Goal: Task Accomplishment & Management: Complete application form

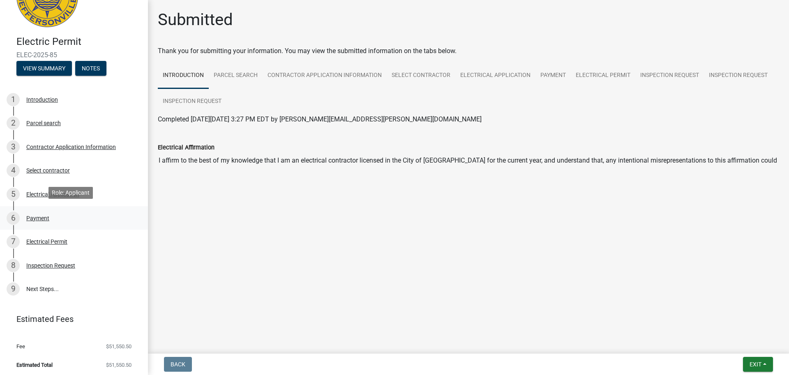
scroll to position [46, 0]
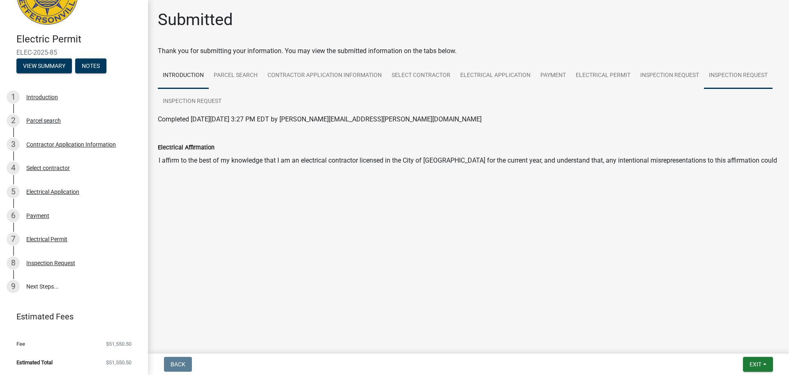
click at [727, 78] on link "Inspection Request" at bounding box center [738, 75] width 69 height 26
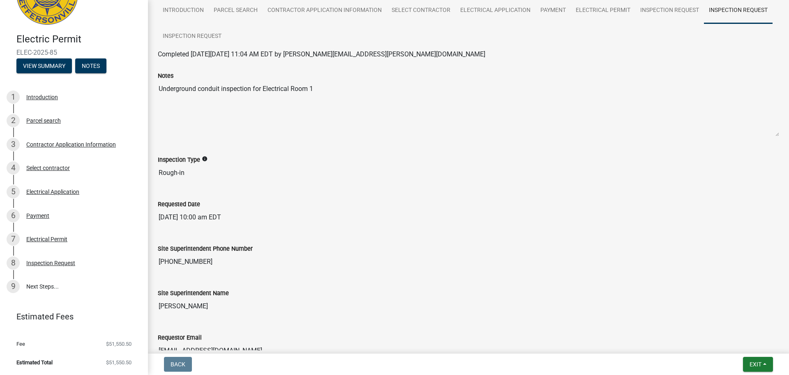
scroll to position [0, 0]
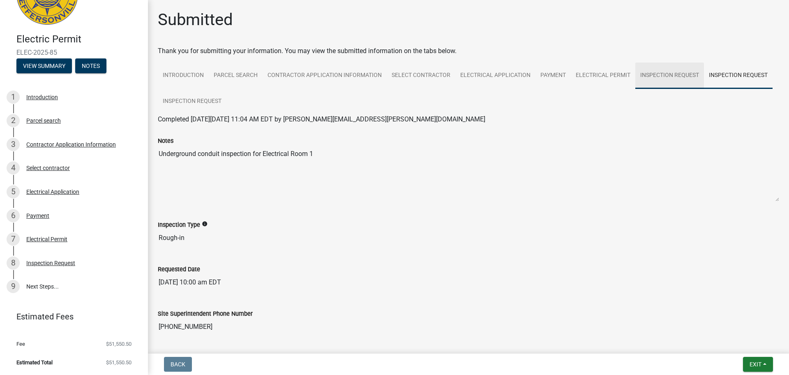
click at [651, 75] on link "Inspection Request" at bounding box center [670, 75] width 69 height 26
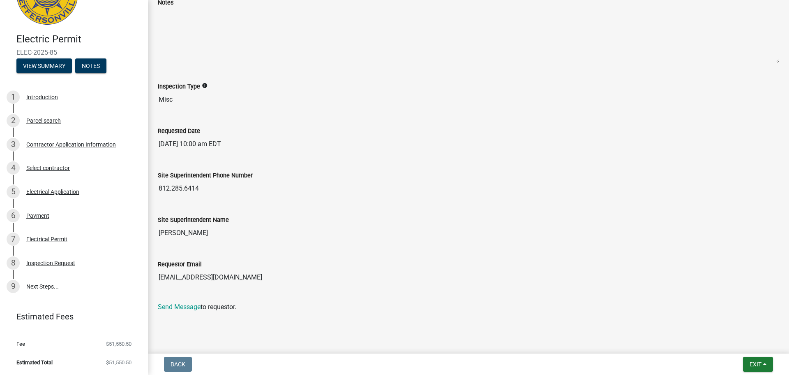
scroll to position [142, 0]
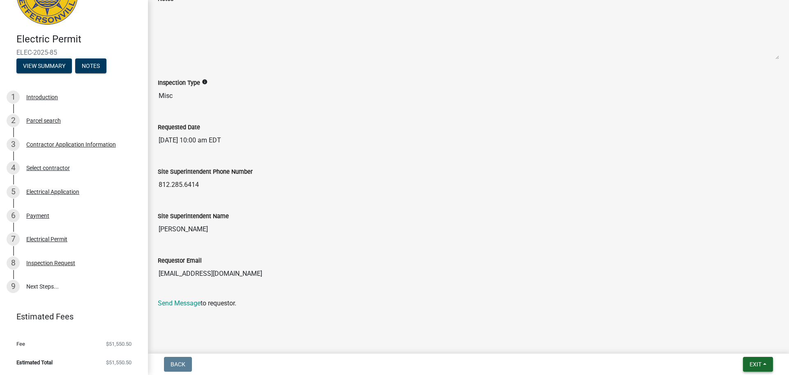
click at [759, 365] on span "Exit" at bounding box center [756, 364] width 12 height 7
click at [46, 263] on div "Inspection Request" at bounding box center [50, 263] width 49 height 6
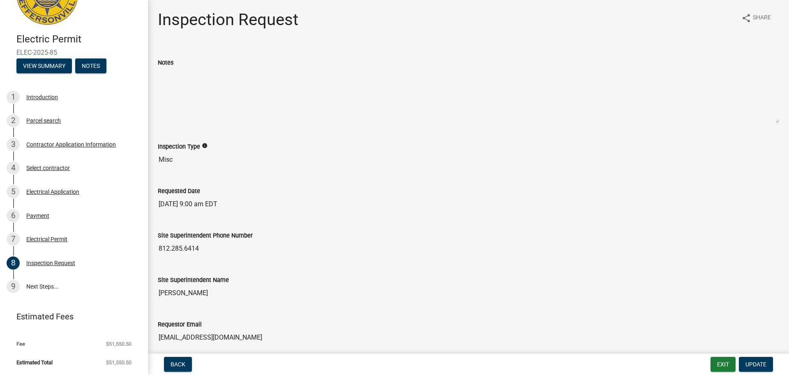
click at [44, 52] on span "ELEC-2025-85" at bounding box center [73, 53] width 115 height 8
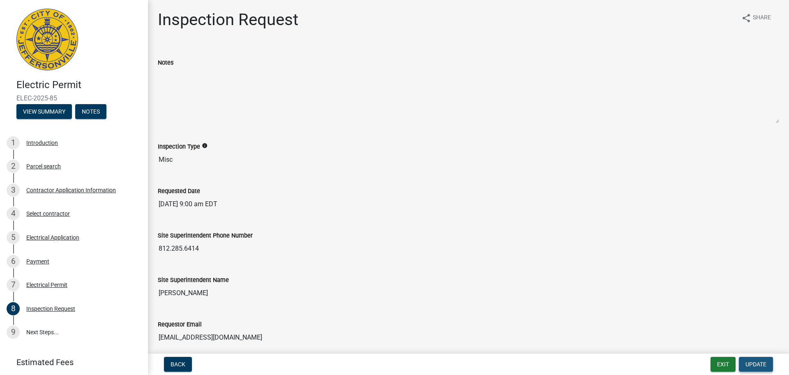
click at [760, 368] on button "Update" at bounding box center [756, 363] width 34 height 15
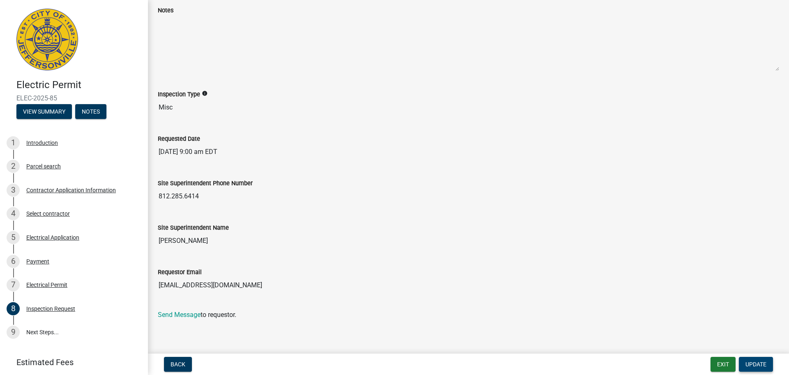
scroll to position [54, 0]
click at [180, 363] on span "Back" at bounding box center [178, 364] width 15 height 7
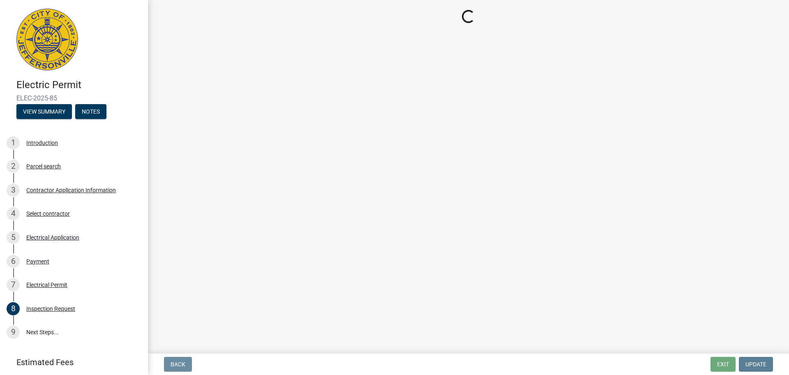
scroll to position [0, 0]
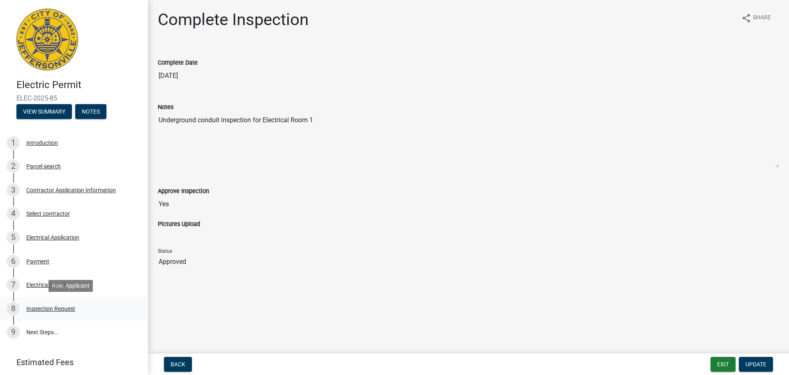
click at [60, 307] on div "Inspection Request" at bounding box center [50, 308] width 49 height 6
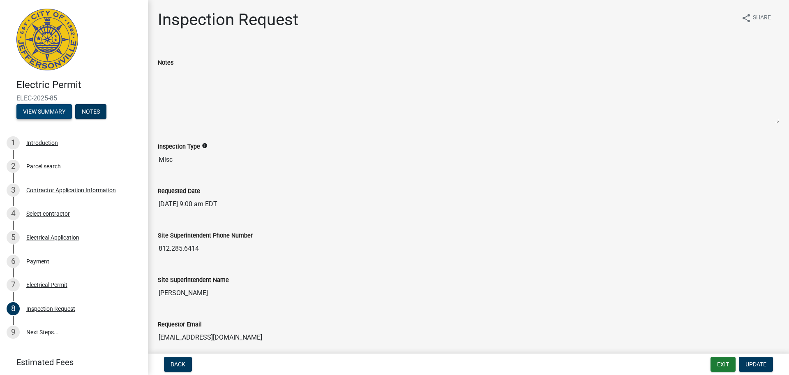
click at [56, 113] on button "View Summary" at bounding box center [44, 111] width 56 height 15
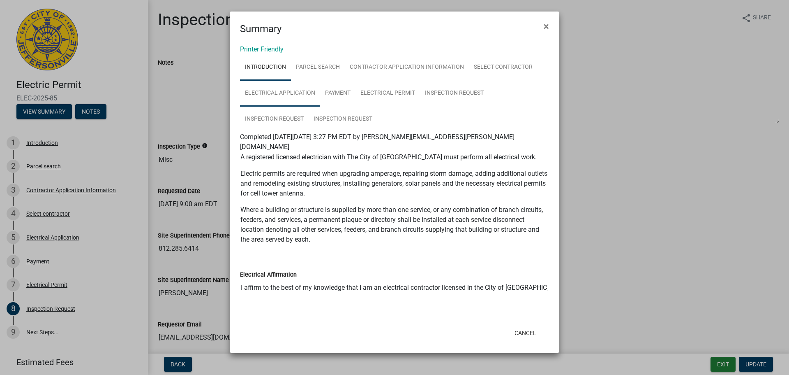
click at [298, 90] on link "Electrical Application" at bounding box center [280, 93] width 80 height 26
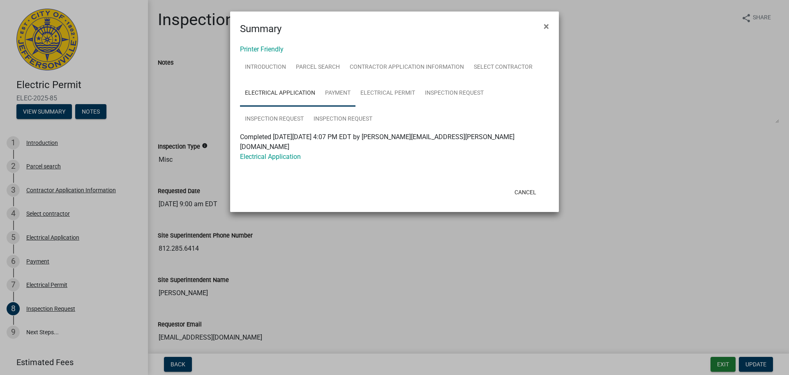
click at [336, 93] on link "Payment" at bounding box center [337, 93] width 35 height 26
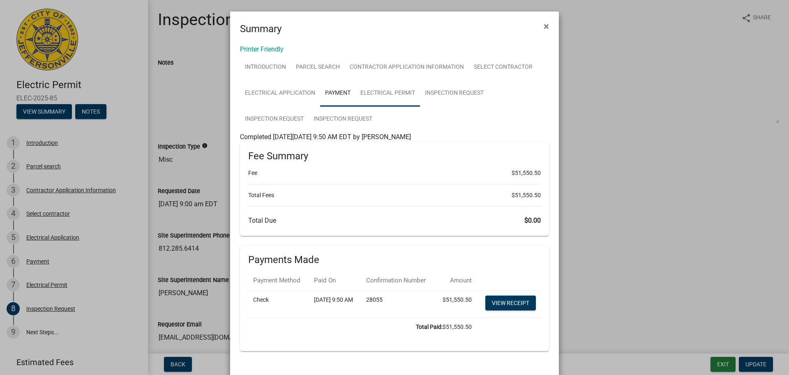
click at [370, 94] on link "Electrical Permit" at bounding box center [388, 93] width 65 height 26
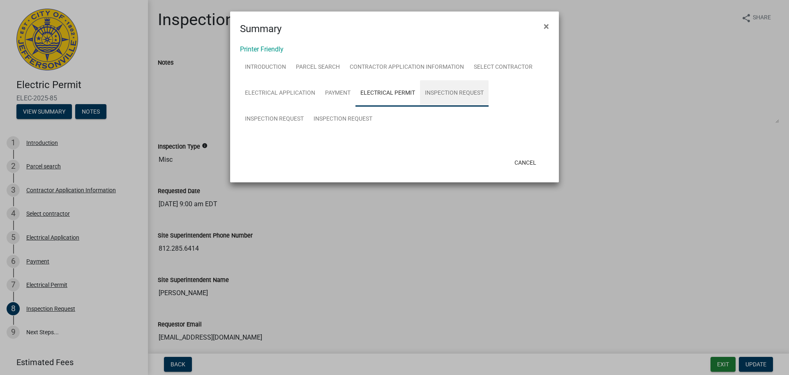
click at [434, 98] on link "Inspection Request" at bounding box center [454, 93] width 69 height 26
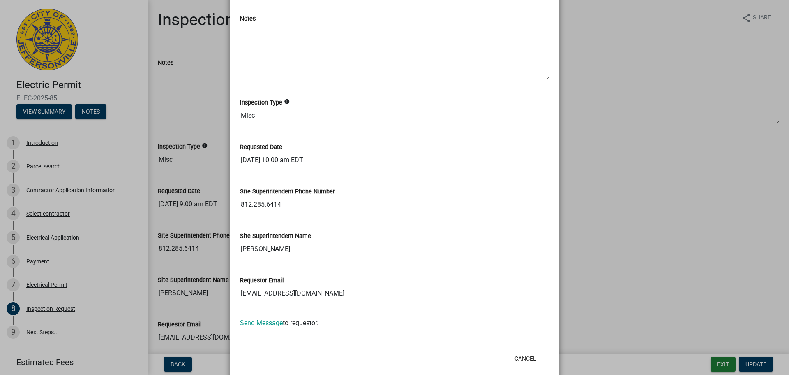
scroll to position [155, 0]
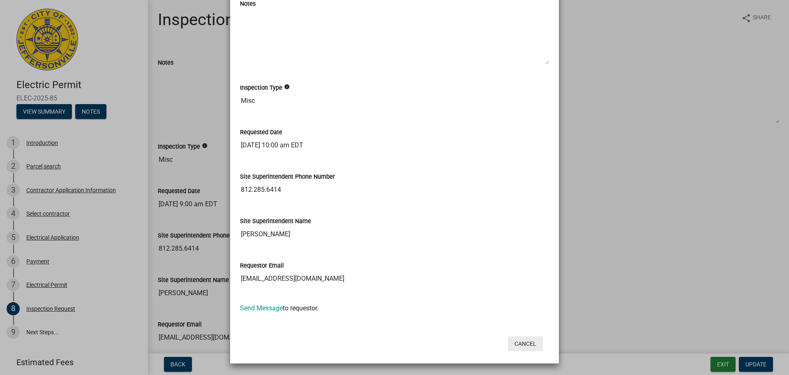
click at [531, 345] on button "Cancel" at bounding box center [525, 343] width 35 height 15
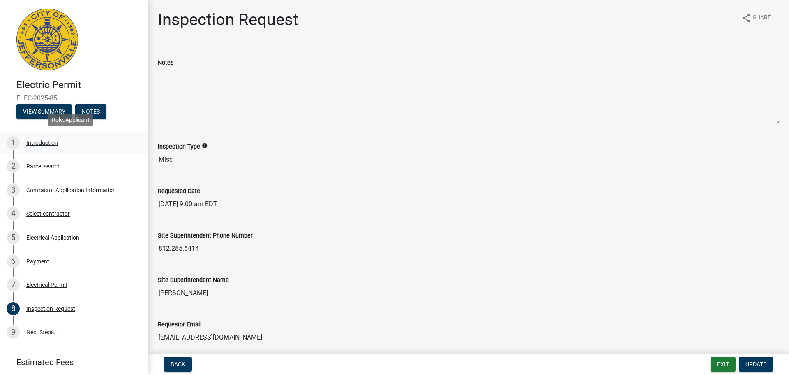
click at [43, 140] on div "Introduction" at bounding box center [42, 143] width 32 height 6
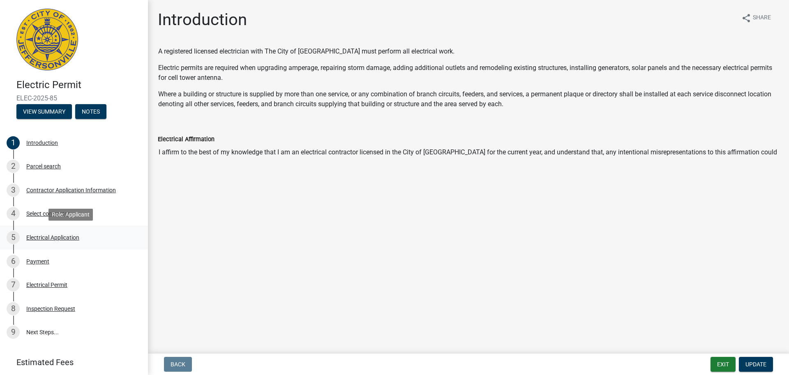
click at [69, 240] on div "Electrical Application" at bounding box center [52, 237] width 53 height 6
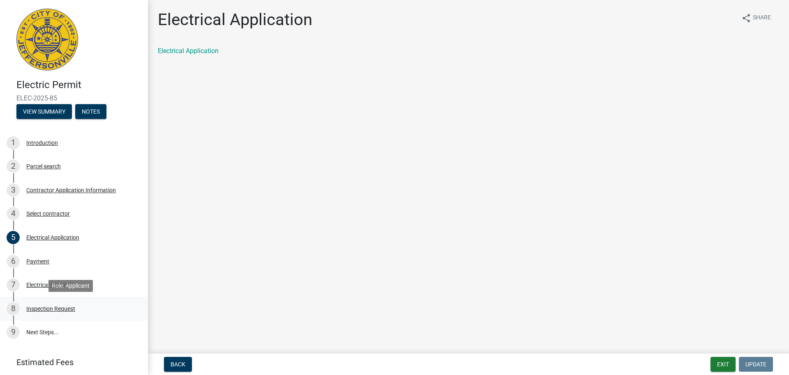
click at [62, 309] on div "Inspection Request" at bounding box center [50, 308] width 49 height 6
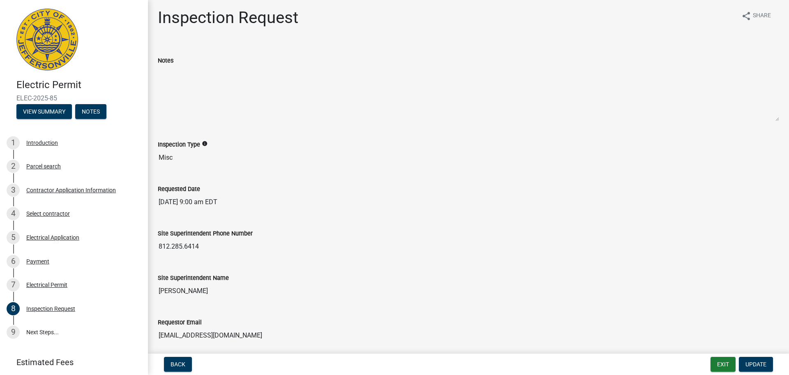
scroll to position [0, 0]
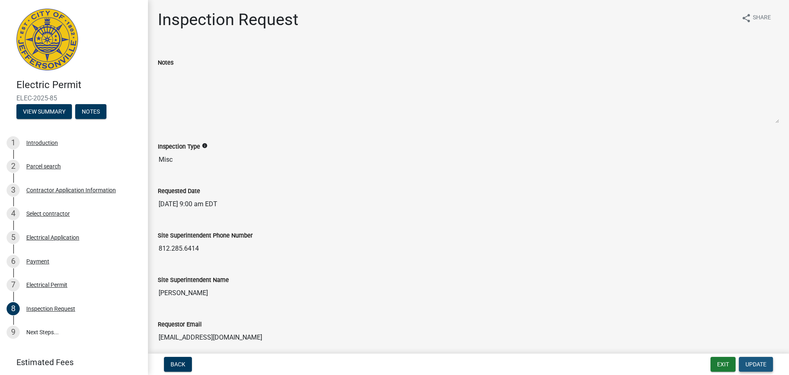
click at [760, 365] on span "Update" at bounding box center [756, 364] width 21 height 7
click at [761, 363] on span "Update" at bounding box center [756, 364] width 21 height 7
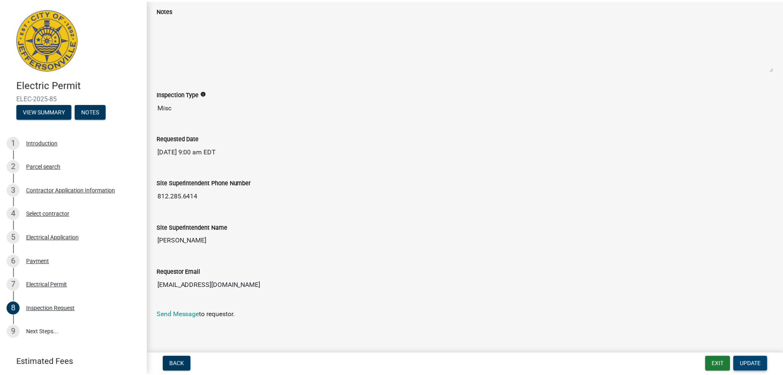
scroll to position [54, 0]
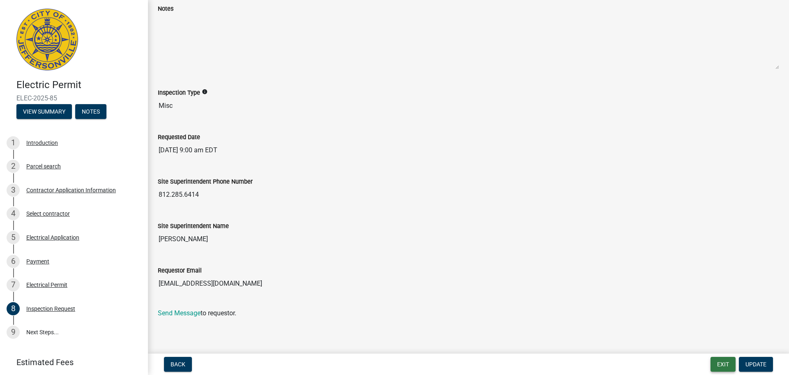
click at [728, 365] on button "Exit" at bounding box center [723, 363] width 25 height 15
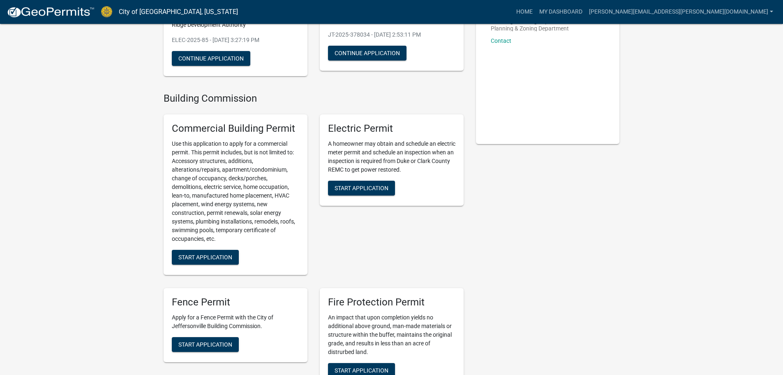
scroll to position [82, 0]
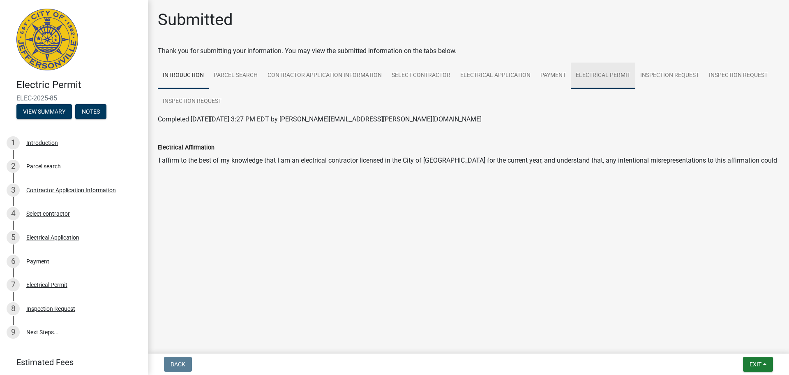
click at [604, 74] on link "Electrical Permit" at bounding box center [603, 75] width 65 height 26
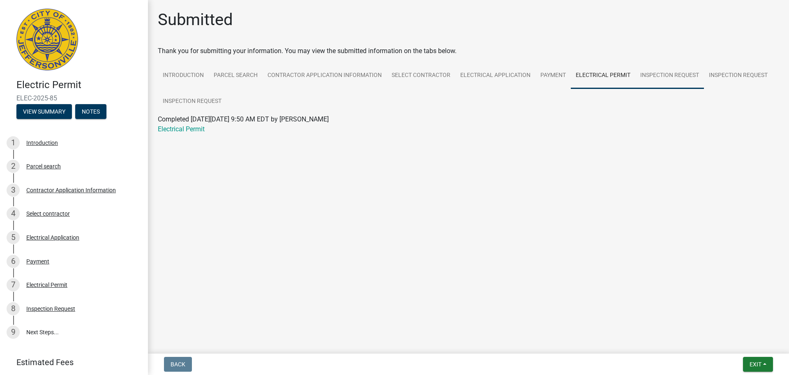
click at [648, 69] on link "Inspection Request" at bounding box center [670, 75] width 69 height 26
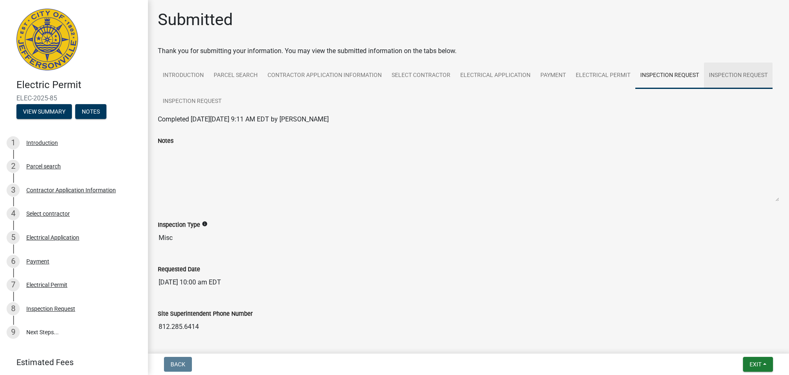
click at [720, 78] on link "Inspection Request" at bounding box center [738, 75] width 69 height 26
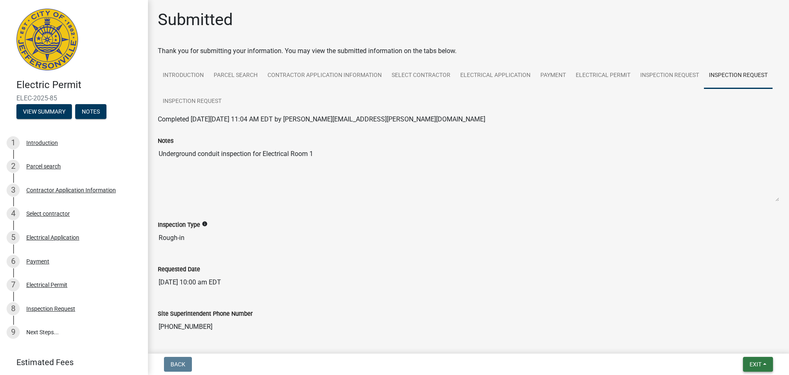
click at [772, 365] on button "Exit" at bounding box center [758, 363] width 30 height 15
click at [656, 308] on div "Site Superintendent Phone Number [PHONE_NUMBER]" at bounding box center [469, 316] width 622 height 38
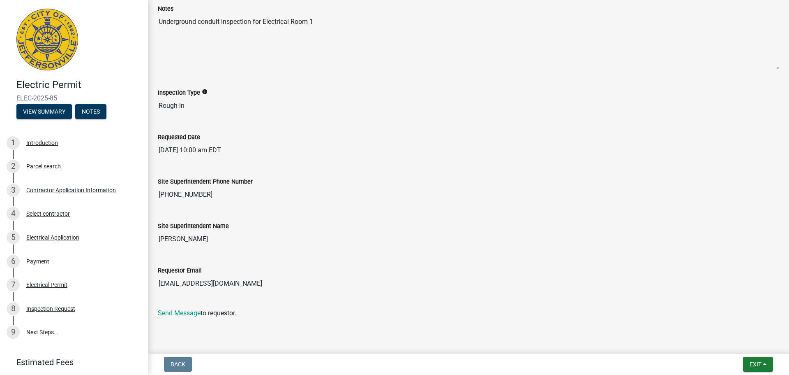
scroll to position [142, 0]
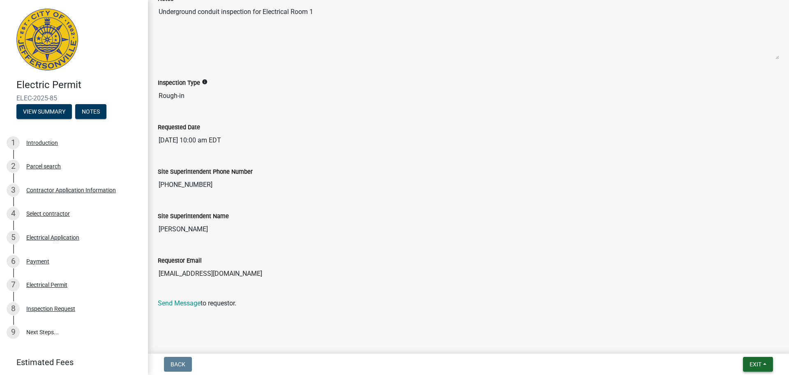
click at [754, 362] on span "Exit" at bounding box center [756, 364] width 12 height 7
click at [738, 345] on button "Save & Exit" at bounding box center [741, 343] width 66 height 20
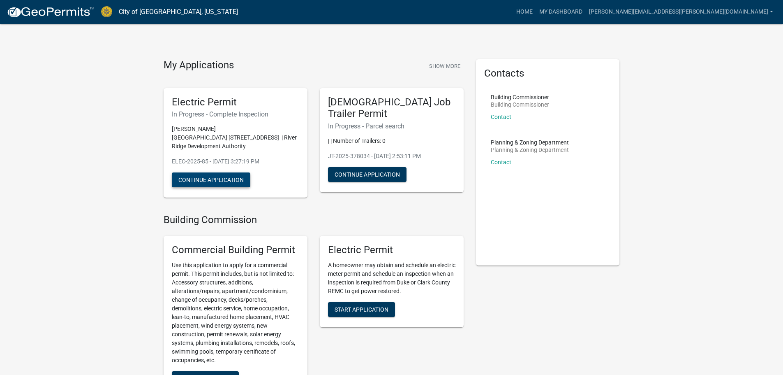
click at [227, 172] on button "Continue Application" at bounding box center [211, 179] width 79 height 15
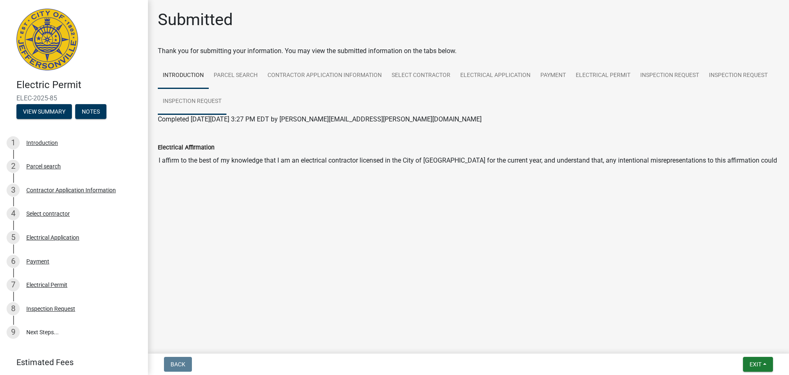
click at [213, 101] on link "Inspection Request" at bounding box center [192, 101] width 69 height 26
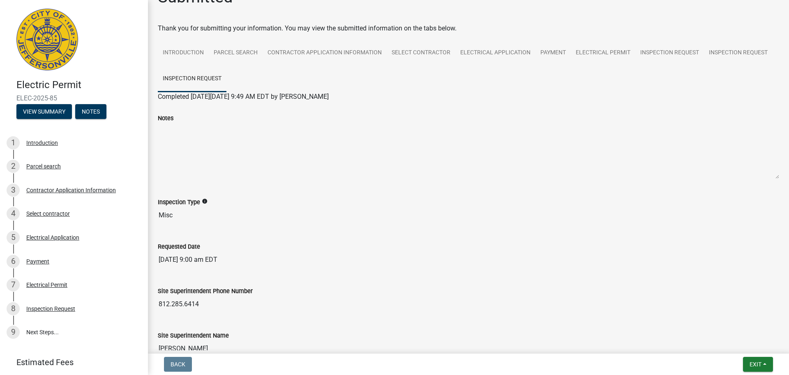
scroll to position [41, 0]
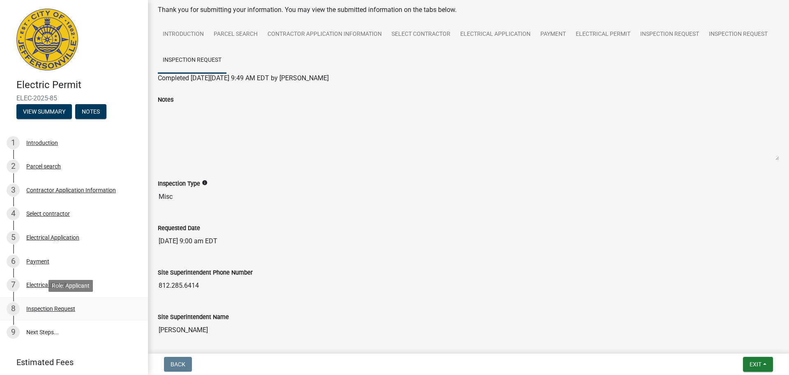
click at [60, 310] on div "Inspection Request" at bounding box center [50, 308] width 49 height 6
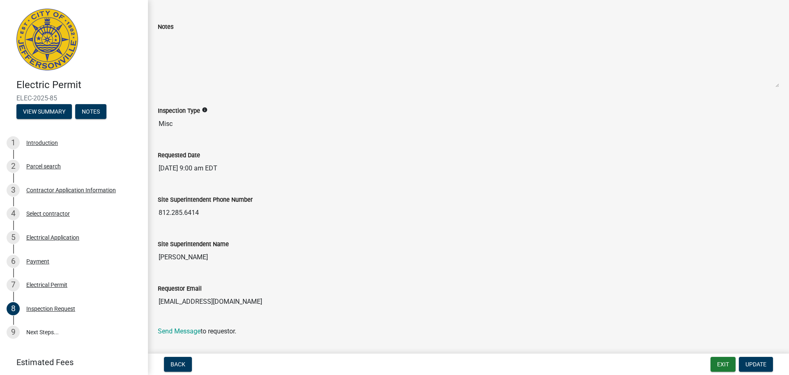
scroll to position [54, 0]
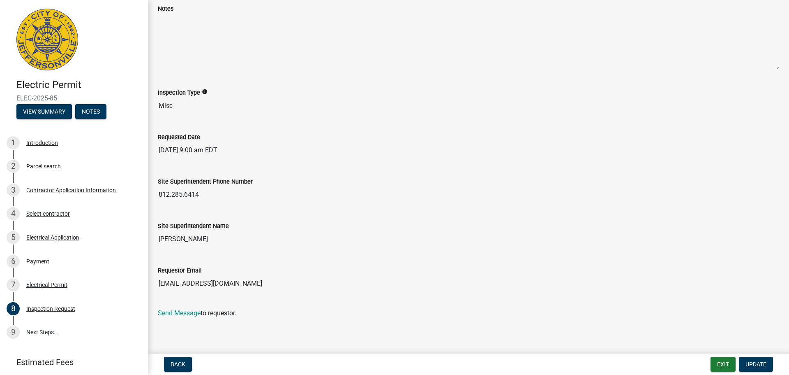
drag, startPoint x: 203, startPoint y: 192, endPoint x: 155, endPoint y: 197, distance: 48.3
click at [155, 197] on div "Site Superintendent Phone Number 812.285.6414" at bounding box center [469, 187] width 634 height 44
click at [166, 197] on input "812.285.6414" at bounding box center [469, 194] width 622 height 16
drag, startPoint x: 208, startPoint y: 194, endPoint x: 145, endPoint y: 200, distance: 63.2
click at [145, 200] on div "Electric Permit ELEC-2025-85 View Summary Notes 1 Introduction 2 Parcel search …" at bounding box center [394, 187] width 789 height 375
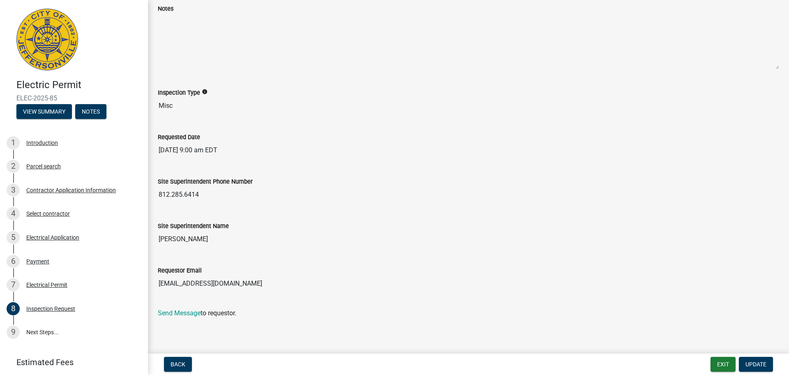
click at [172, 195] on input "812.285.6414" at bounding box center [469, 194] width 622 height 16
click at [174, 195] on input "812.285.6414" at bounding box center [469, 194] width 622 height 16
click at [175, 195] on input "812.285.6414" at bounding box center [469, 194] width 622 height 16
click at [176, 196] on input "812.285.6414" at bounding box center [469, 194] width 622 height 16
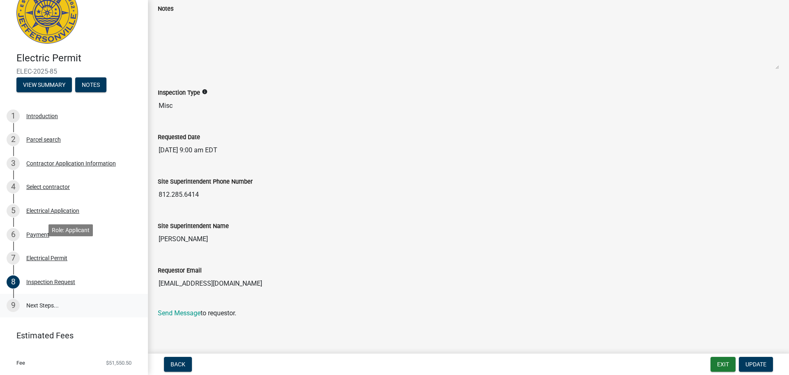
scroll to position [46, 0]
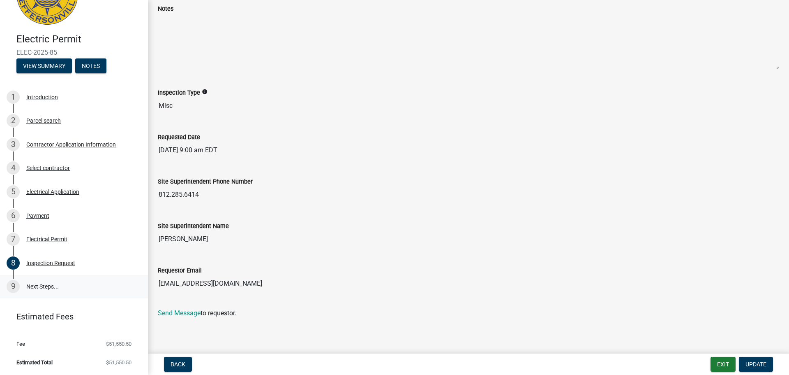
click at [52, 282] on link "9 Next Steps..." at bounding box center [74, 287] width 148 height 24
click at [53, 286] on link "9 Next Steps..." at bounding box center [74, 287] width 148 height 24
click at [37, 241] on div "Electrical Permit" at bounding box center [46, 239] width 41 height 6
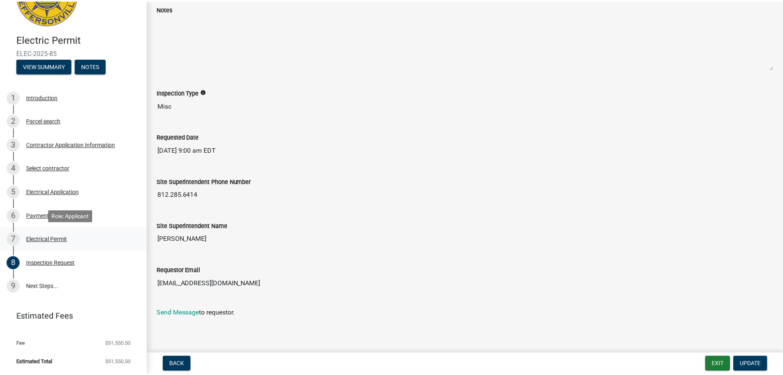
scroll to position [0, 0]
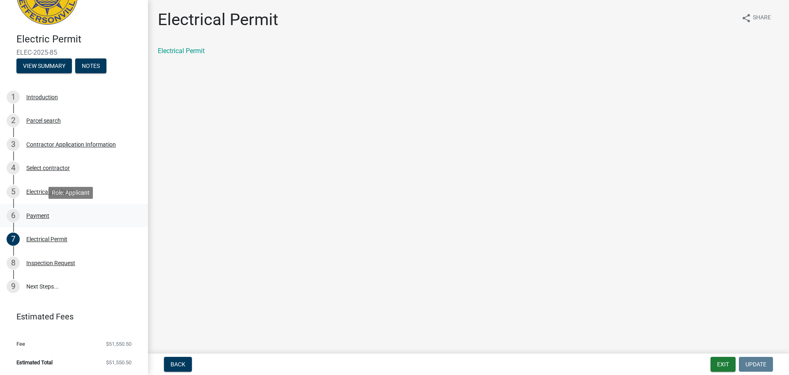
click at [41, 209] on div "6 Payment" at bounding box center [71, 215] width 128 height 13
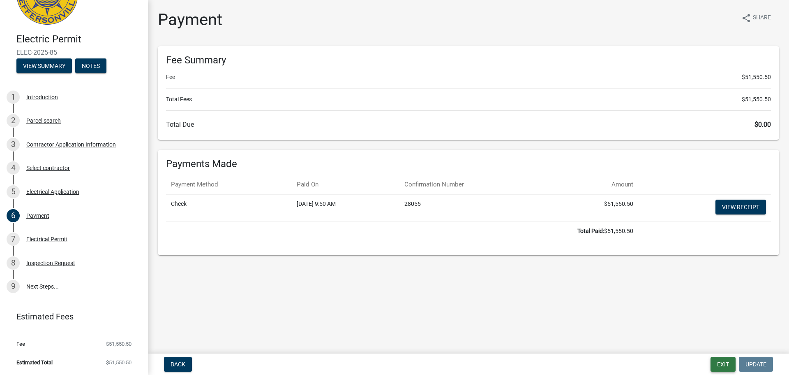
click at [722, 366] on button "Exit" at bounding box center [723, 363] width 25 height 15
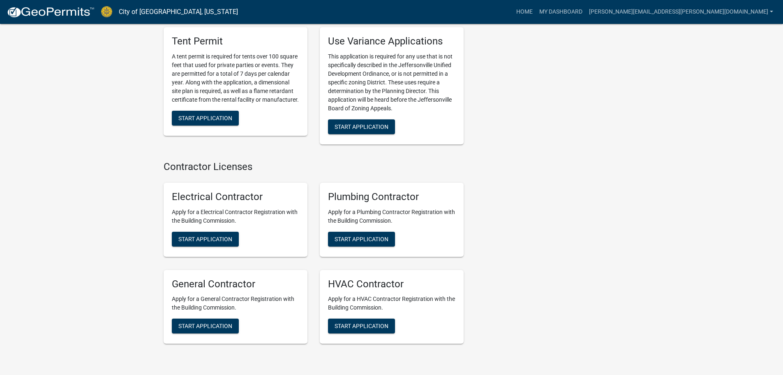
scroll to position [1768, 0]
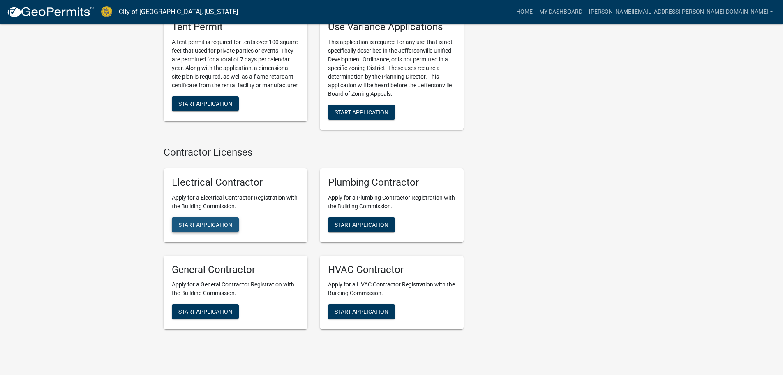
click at [221, 221] on span "Start Application" at bounding box center [205, 224] width 54 height 7
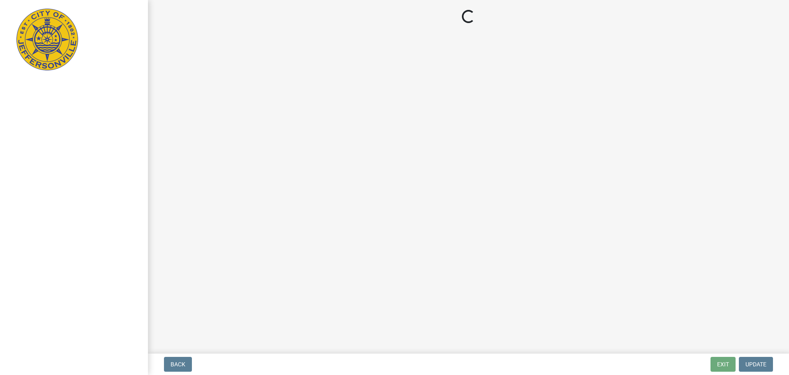
select select "Kentucky"
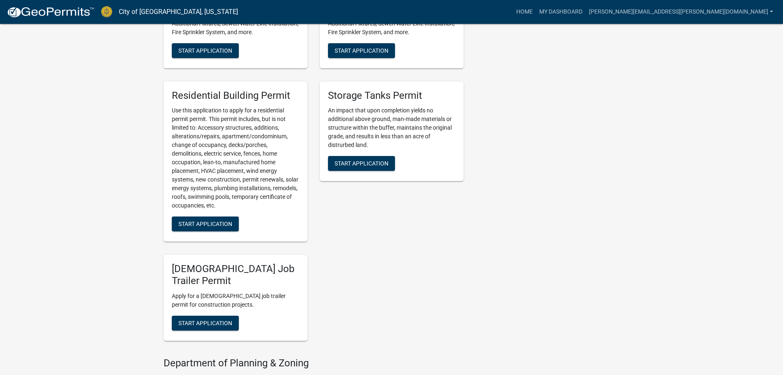
scroll to position [493, 0]
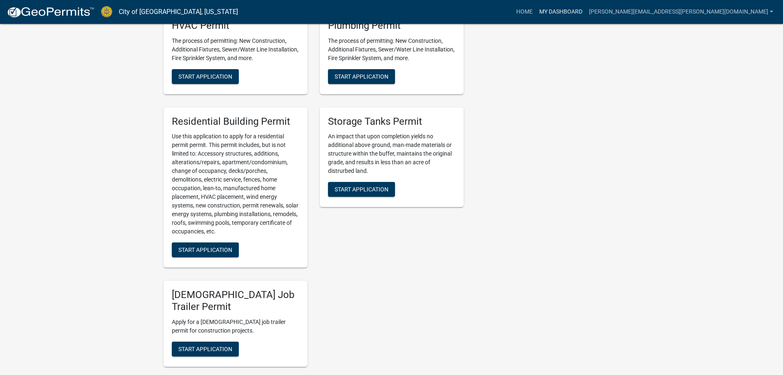
click at [586, 9] on link "My Dashboard" at bounding box center [561, 12] width 50 height 16
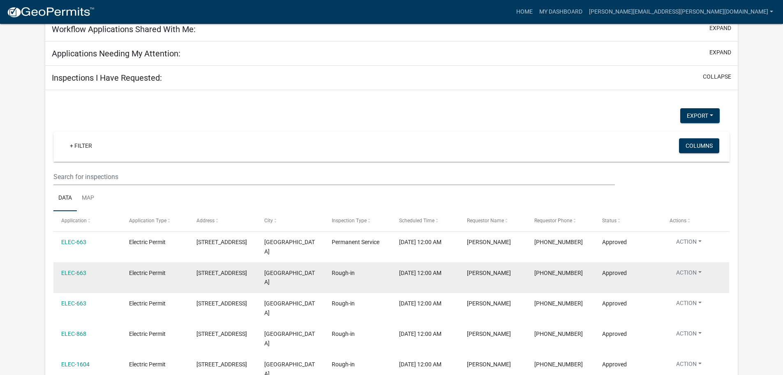
scroll to position [672, 0]
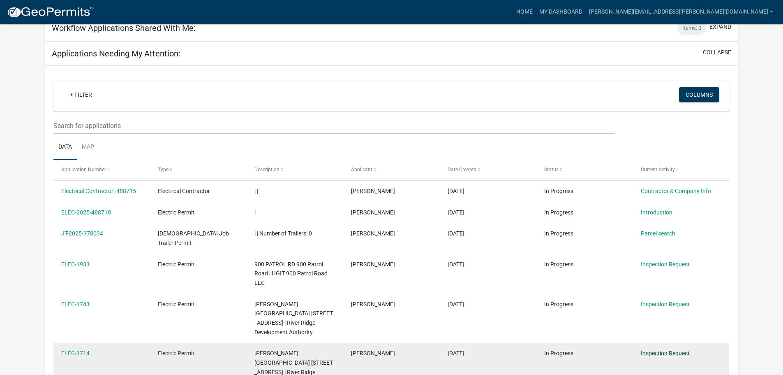
click at [660, 349] on link "Inspection Request" at bounding box center [665, 352] width 49 height 7
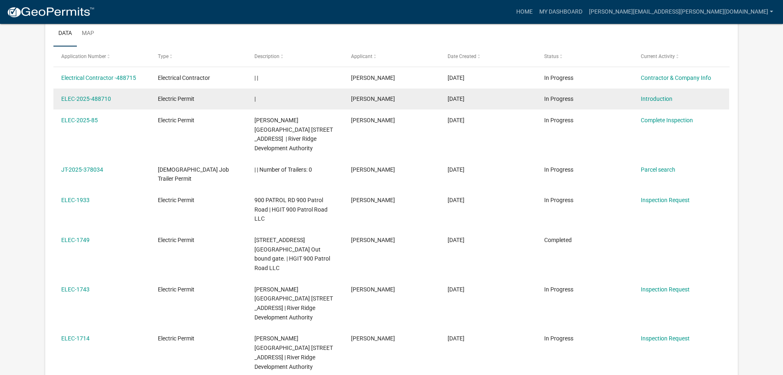
scroll to position [164, 0]
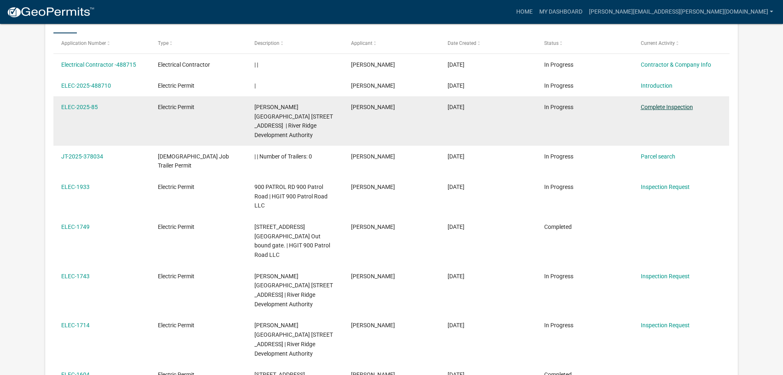
click at [669, 110] on link "Complete Inspection" at bounding box center [667, 107] width 52 height 7
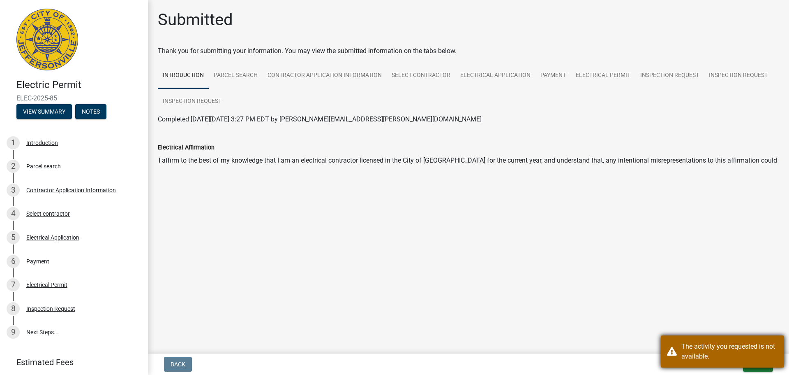
click at [667, 350] on div "The activity you requested is not available." at bounding box center [722, 351] width 123 height 32
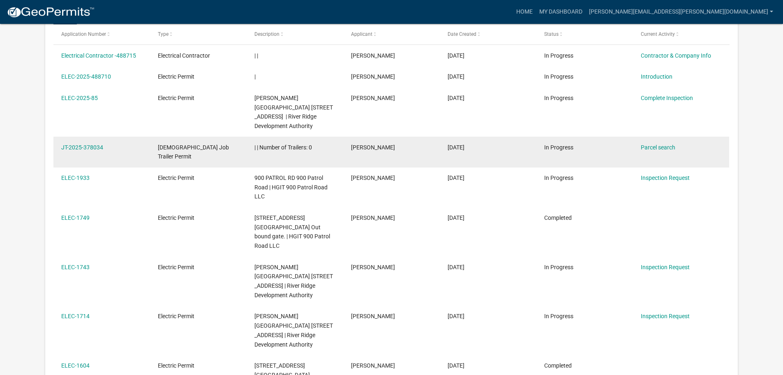
scroll to position [123, 0]
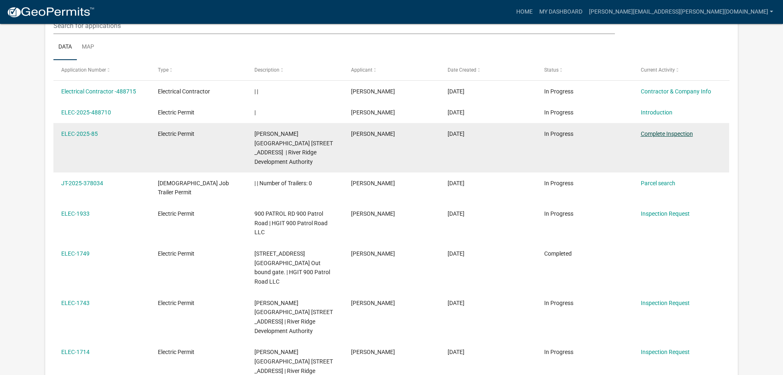
click at [654, 133] on link "Complete Inspection" at bounding box center [667, 133] width 52 height 7
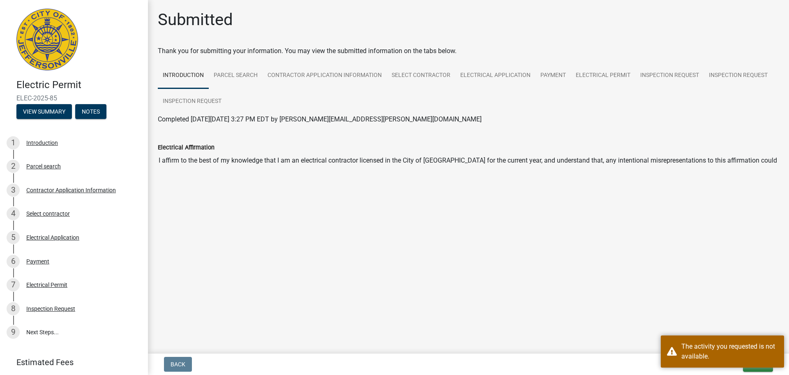
click at [668, 301] on main "Submitted Thank you for submitting your information. You may view the submitted…" at bounding box center [468, 175] width 641 height 350
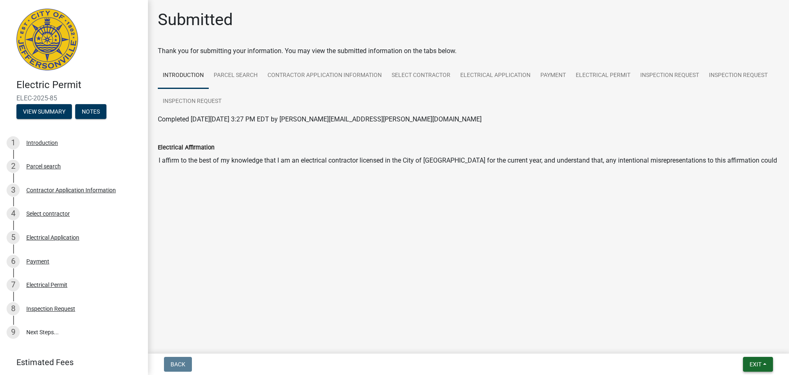
click at [754, 361] on span "Exit" at bounding box center [756, 364] width 12 height 7
click at [739, 343] on button "Save & Exit" at bounding box center [741, 343] width 66 height 20
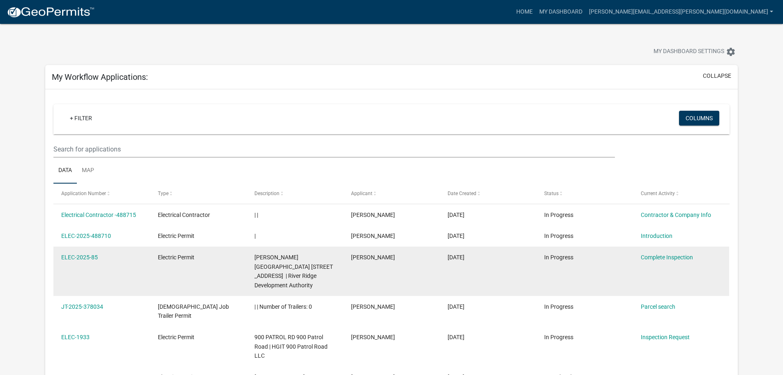
click at [86, 270] on datatable-body-cell "ELEC-2025-85" at bounding box center [101, 270] width 97 height 49
click at [86, 255] on link "ELEC-2025-85" at bounding box center [79, 257] width 37 height 7
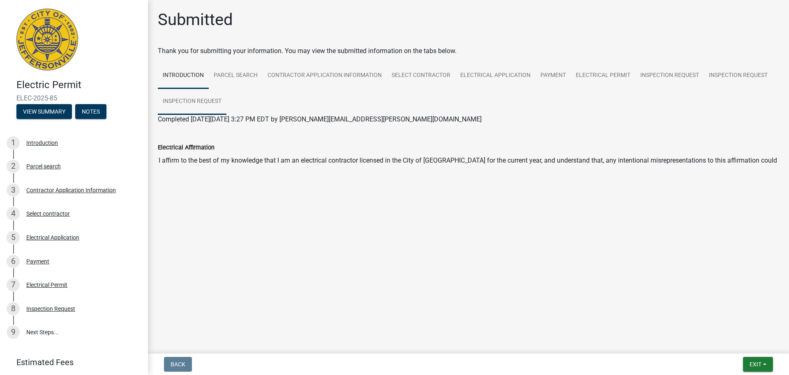
click at [176, 101] on link "Inspection Request" at bounding box center [192, 101] width 69 height 26
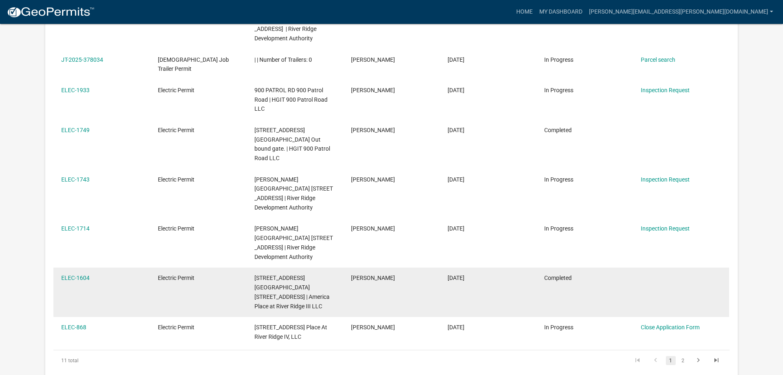
scroll to position [232, 0]
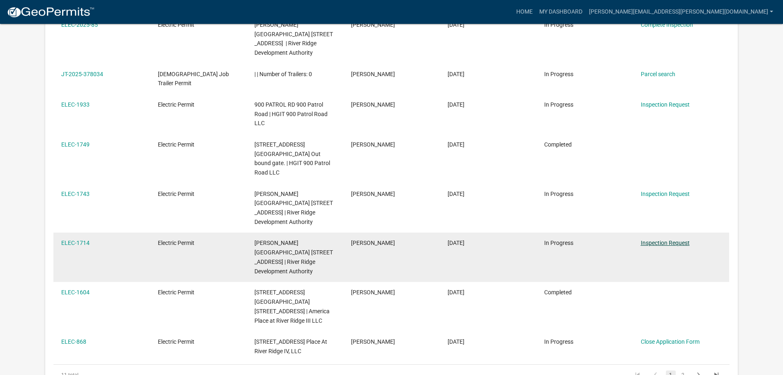
click at [660, 239] on link "Inspection Request" at bounding box center [665, 242] width 49 height 7
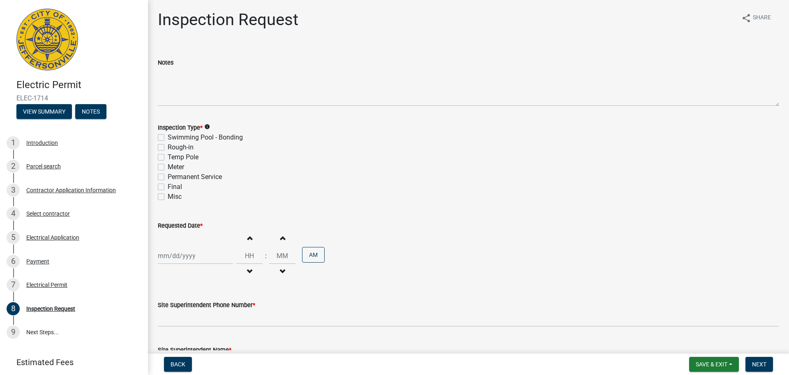
scroll to position [41, 0]
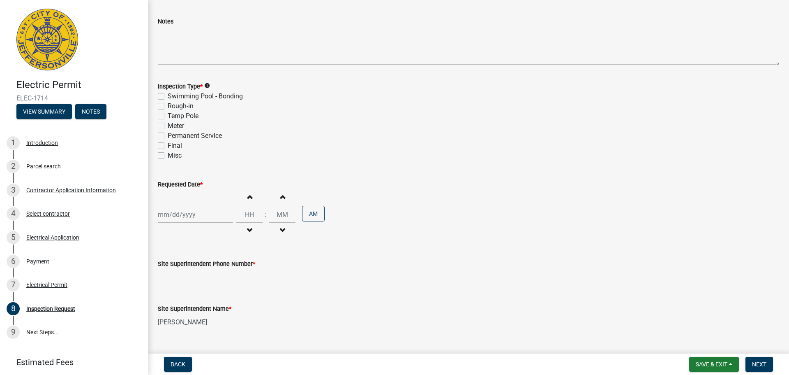
click at [168, 104] on label "Rough-in" at bounding box center [181, 106] width 26 height 10
click at [168, 104] on input "Rough-in" at bounding box center [170, 103] width 5 height 5
checkbox input "true"
checkbox input "false"
checkbox input "true"
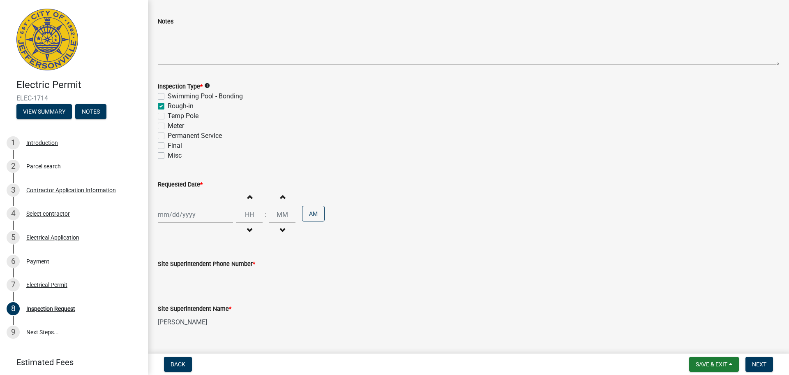
checkbox input "false"
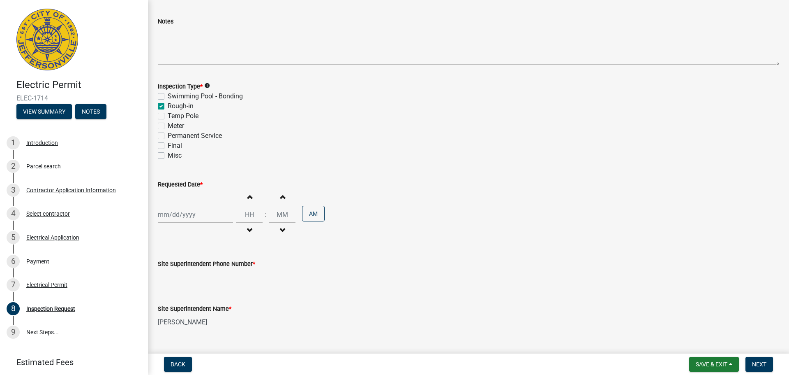
click at [160, 215] on div at bounding box center [195, 214] width 75 height 17
select select "10"
select select "2025"
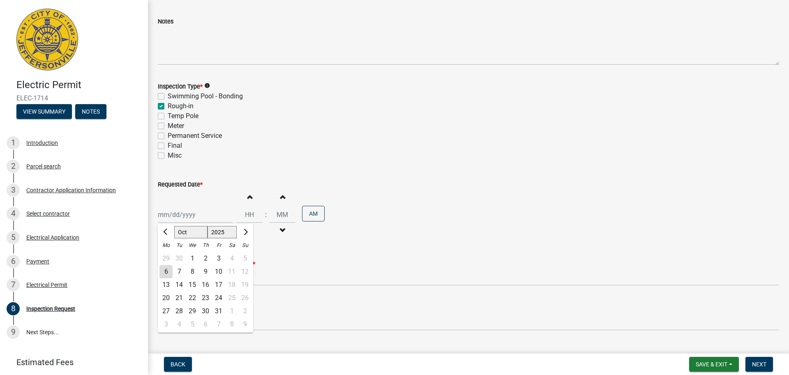
click at [181, 272] on div "7" at bounding box center [179, 271] width 13 height 13
type input "10/07/2025"
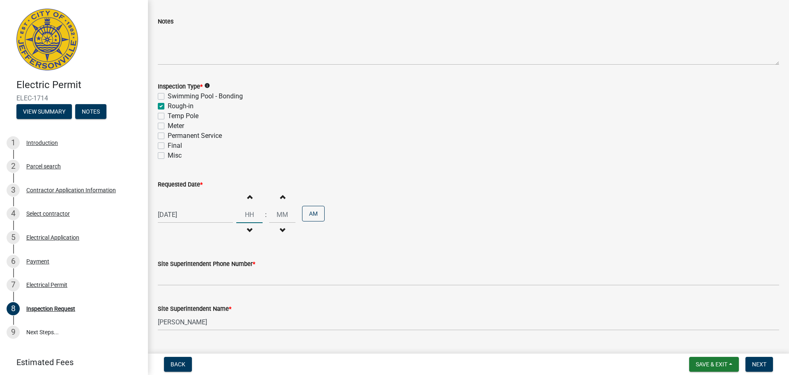
click at [250, 213] on input "Hours" at bounding box center [249, 214] width 26 height 17
click at [241, 215] on input "Hours" at bounding box center [249, 214] width 26 height 17
drag, startPoint x: 243, startPoint y: 215, endPoint x: 250, endPoint y: 214, distance: 7.1
click at [250, 214] on input "Hours" at bounding box center [249, 214] width 26 height 17
type input "09"
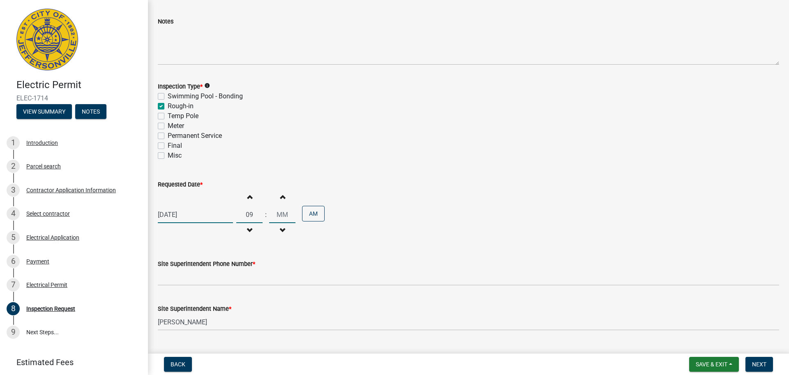
type input "00"
click at [281, 215] on input "00" at bounding box center [282, 214] width 26 height 17
click at [447, 230] on div "10/07/2025 Increment hours 09 Decrement hours : Increment minutes 00 Decrement …" at bounding box center [469, 214] width 622 height 51
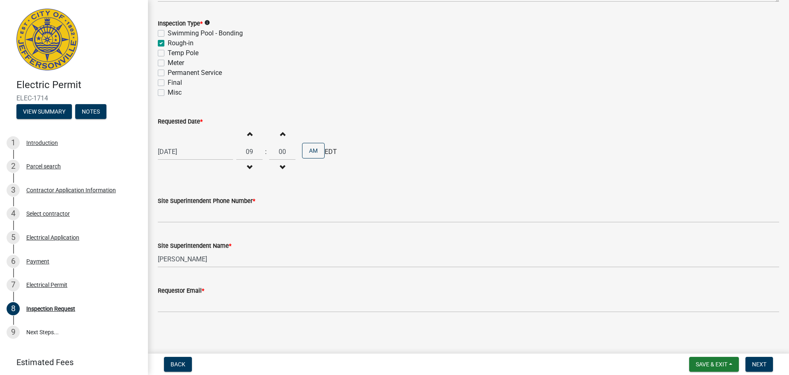
scroll to position [105, 0]
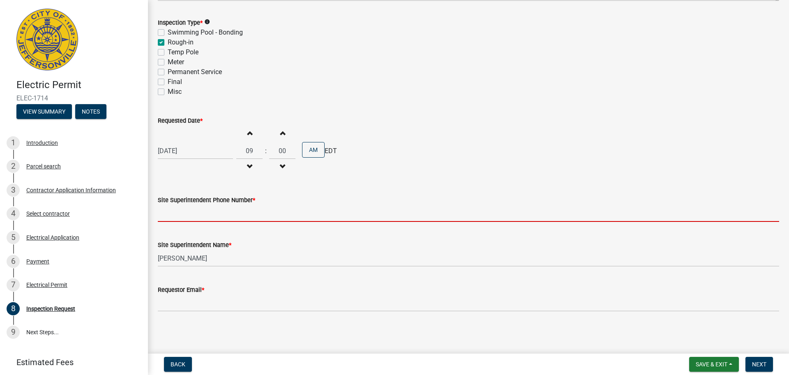
click at [261, 214] on input "Site Superintendent Phone Number *" at bounding box center [469, 213] width 622 height 17
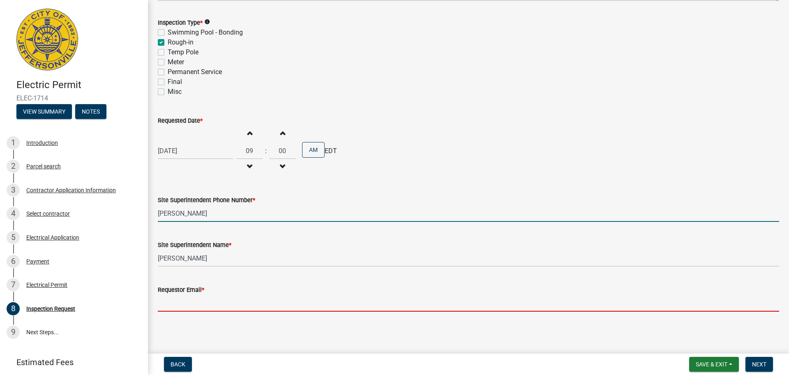
click at [273, 305] on input "Requestor Email *" at bounding box center [469, 302] width 622 height 17
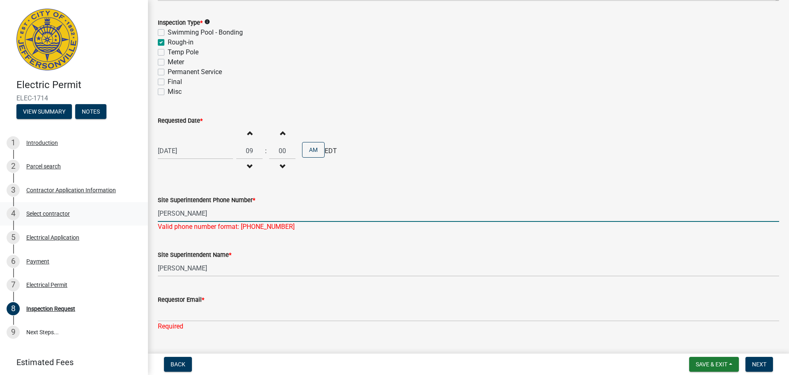
drag, startPoint x: 222, startPoint y: 216, endPoint x: 87, endPoint y: 217, distance: 134.9
click at [87, 217] on div "Electric Permit ELEC-1714 View Summary Notes 1 Introduction 2 Parcel search 3 C…" at bounding box center [394, 187] width 789 height 375
type input "337-290-2350"
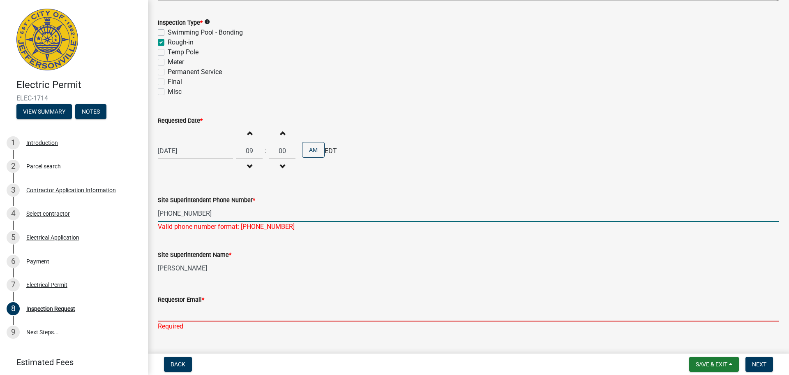
click at [223, 310] on input "Requestor Email *" at bounding box center [469, 312] width 622 height 17
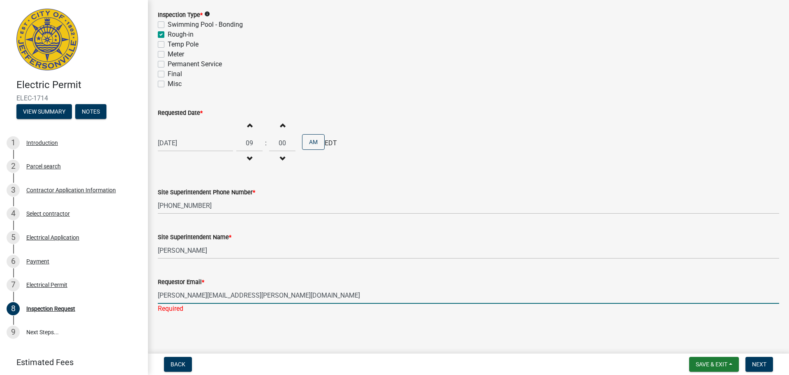
scroll to position [115, 0]
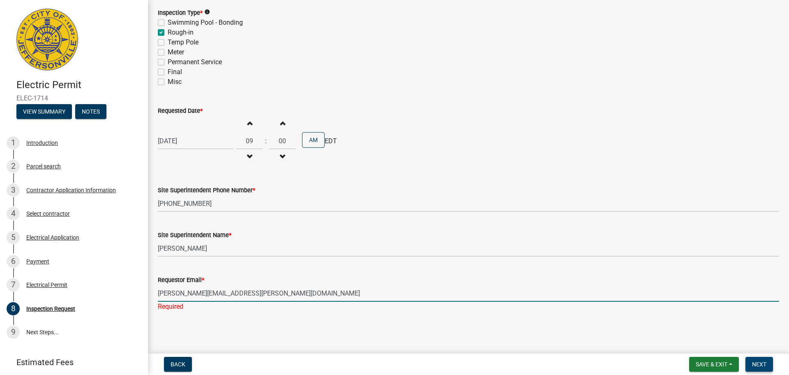
type input "michael.savoie@amteck.com"
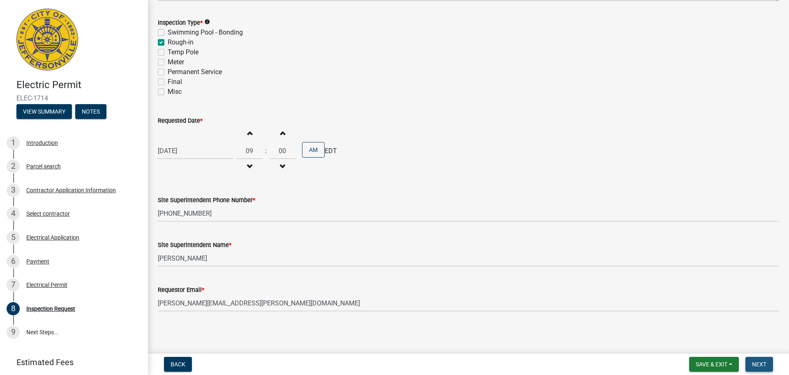
click at [750, 358] on button "Next" at bounding box center [760, 363] width 28 height 15
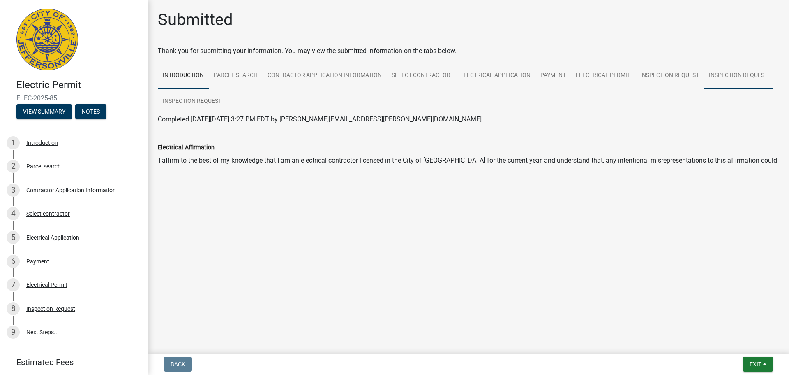
click at [717, 70] on link "Inspection Request" at bounding box center [738, 75] width 69 height 26
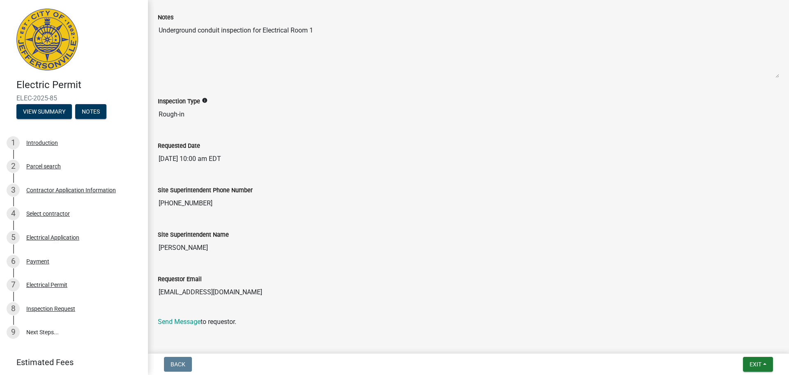
scroll to position [82, 0]
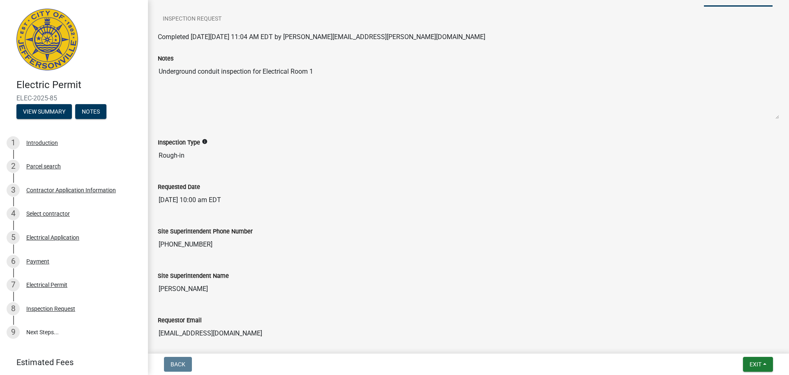
drag, startPoint x: 56, startPoint y: 96, endPoint x: 1, endPoint y: 96, distance: 55.1
click at [1, 96] on header "Electric Permit ELEC-2025-85 View Summary Notes" at bounding box center [74, 63] width 148 height 127
copy span "ELEC-2025-85"
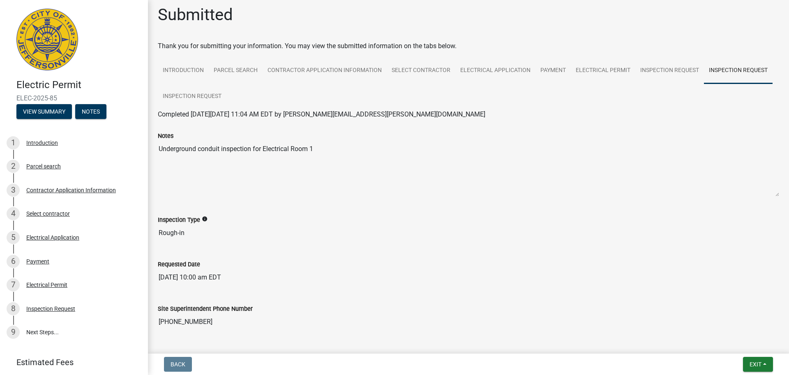
scroll to position [0, 0]
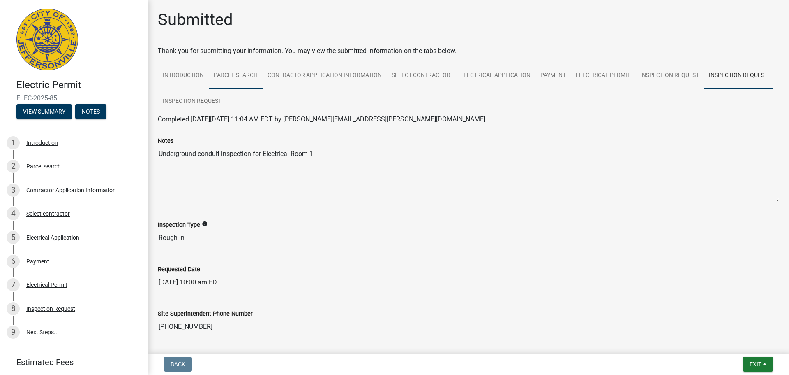
click at [246, 79] on link "Parcel search" at bounding box center [236, 75] width 54 height 26
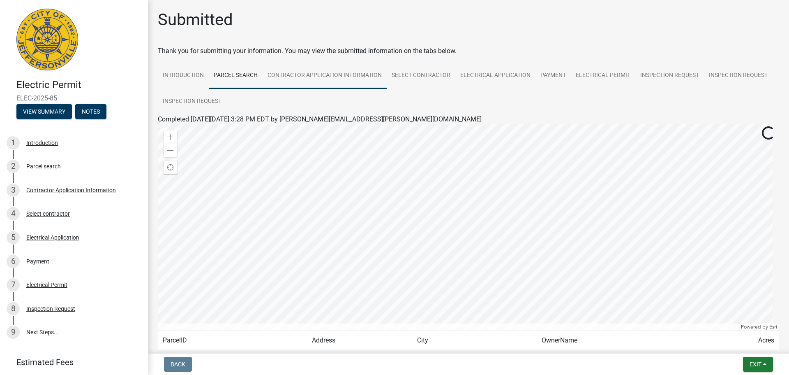
click at [305, 77] on link "Contractor Application Information" at bounding box center [325, 75] width 124 height 26
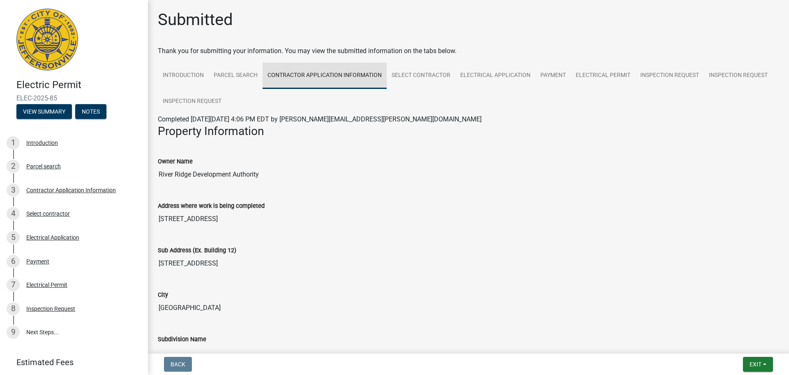
click at [268, 76] on link "Contractor Application Information" at bounding box center [325, 75] width 124 height 26
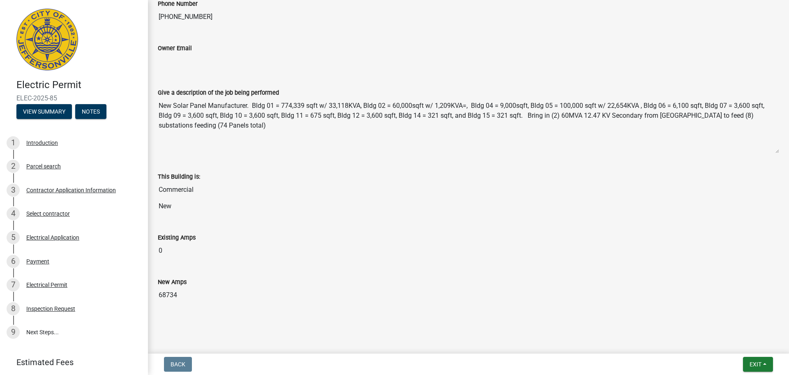
scroll to position [426, 0]
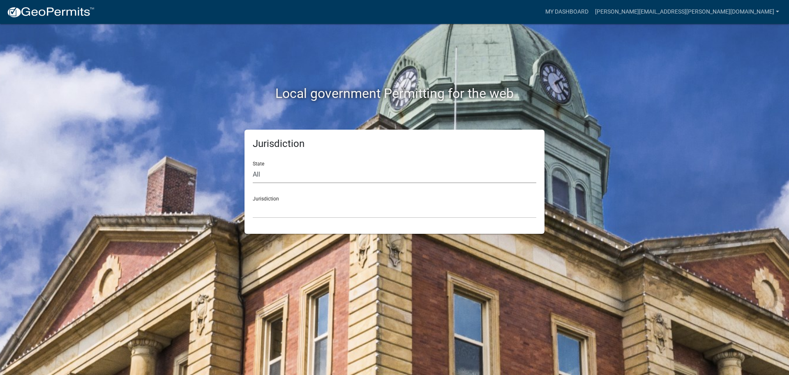
click at [335, 174] on select "All Colorado Georgia Indiana Iowa Kansas Minnesota Ohio South Carolina Wisconsin" at bounding box center [395, 174] width 284 height 17
click at [333, 174] on select "All Colorado Georgia Indiana Iowa Kansas Minnesota Ohio South Carolina Wisconsin" at bounding box center [395, 174] width 284 height 17
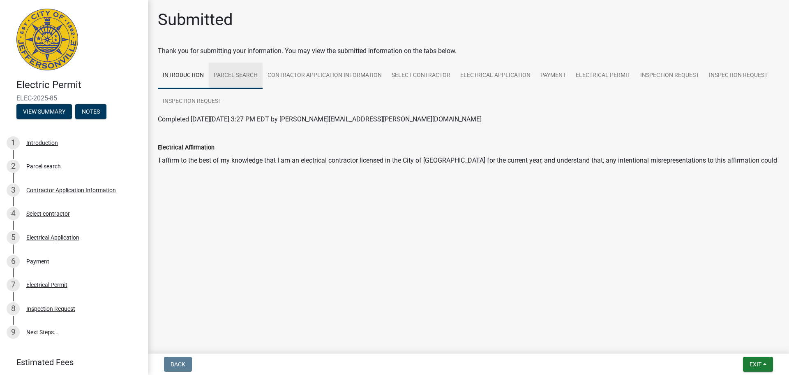
click at [230, 73] on link "Parcel search" at bounding box center [236, 75] width 54 height 26
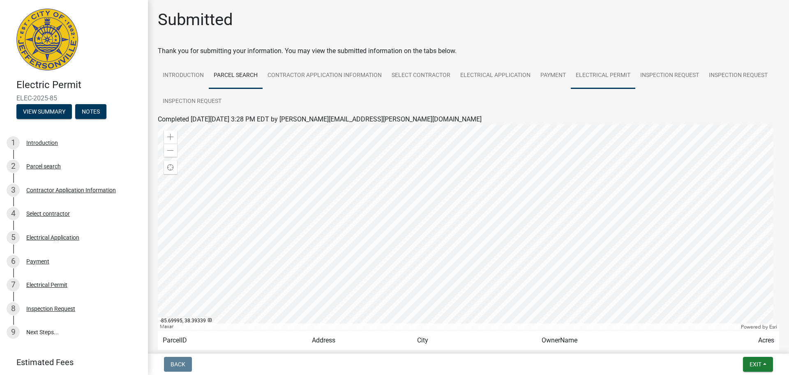
click at [584, 74] on link "Electrical Permit" at bounding box center [603, 75] width 65 height 26
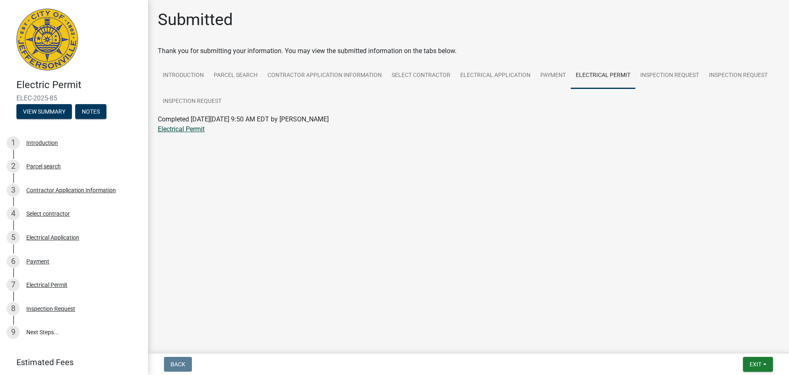
click at [181, 132] on link "Electrical Permit" at bounding box center [181, 129] width 47 height 8
click at [657, 68] on link "Inspection Request" at bounding box center [670, 75] width 69 height 26
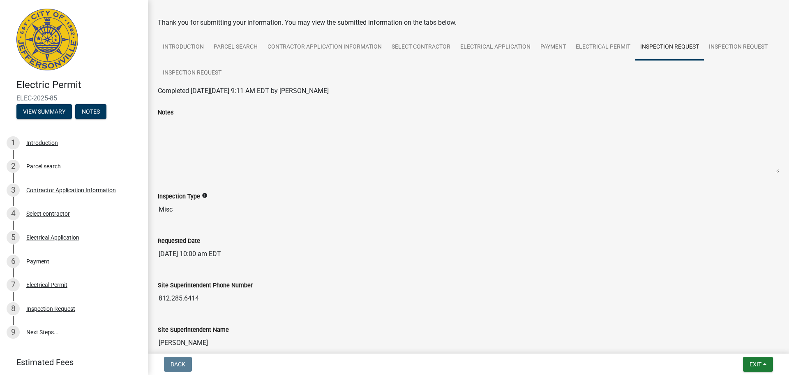
scroll to position [19, 0]
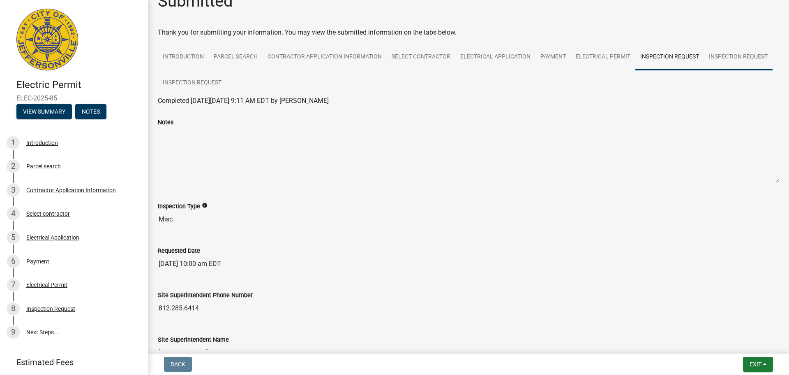
click at [724, 53] on link "Inspection Request" at bounding box center [738, 57] width 69 height 26
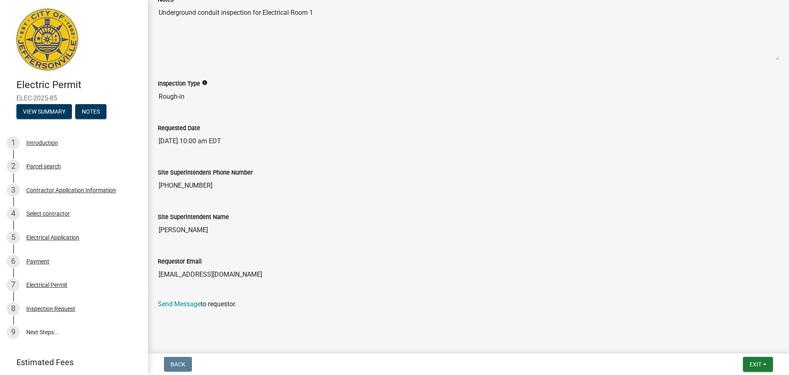
scroll to position [142, 0]
click at [36, 333] on link "9 Next Steps..." at bounding box center [74, 332] width 148 height 24
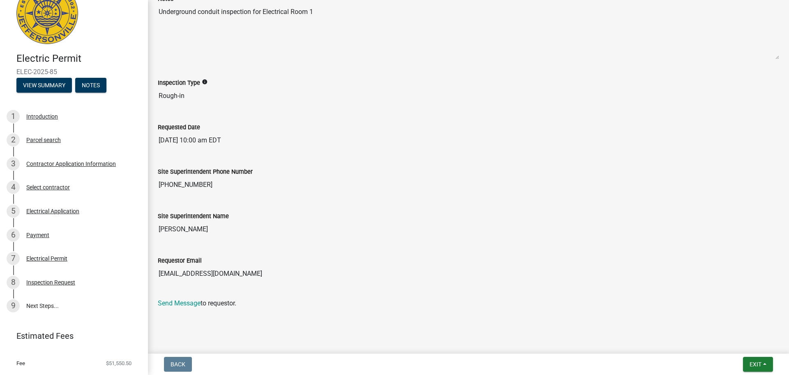
scroll to position [46, 0]
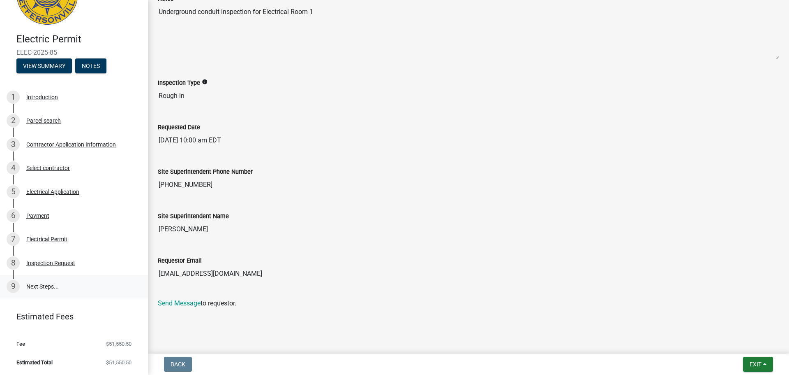
click at [41, 286] on link "9 Next Steps..." at bounding box center [74, 287] width 148 height 24
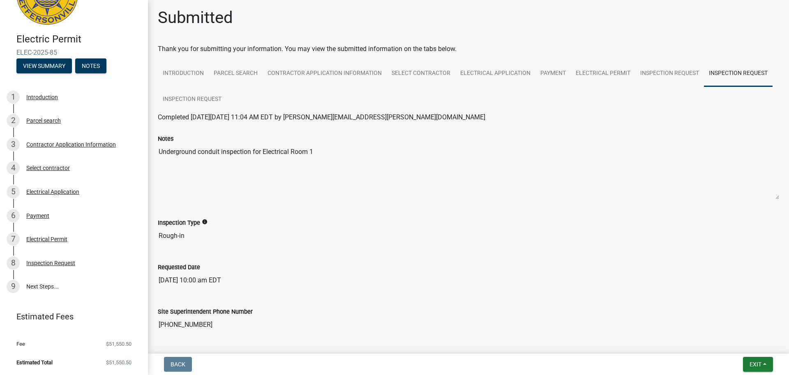
scroll to position [0, 0]
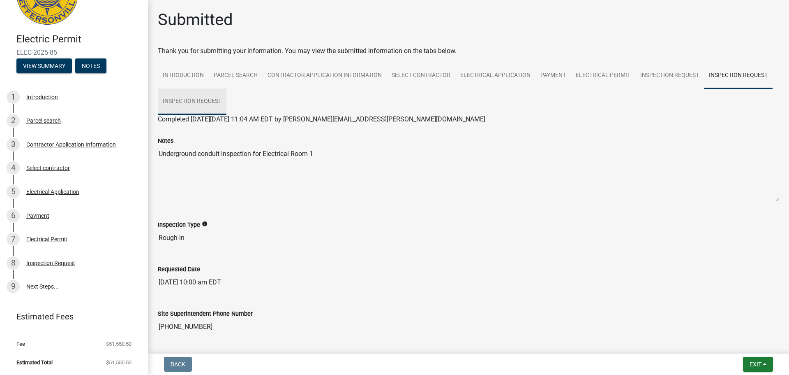
click at [213, 106] on link "Inspection Request" at bounding box center [192, 101] width 69 height 26
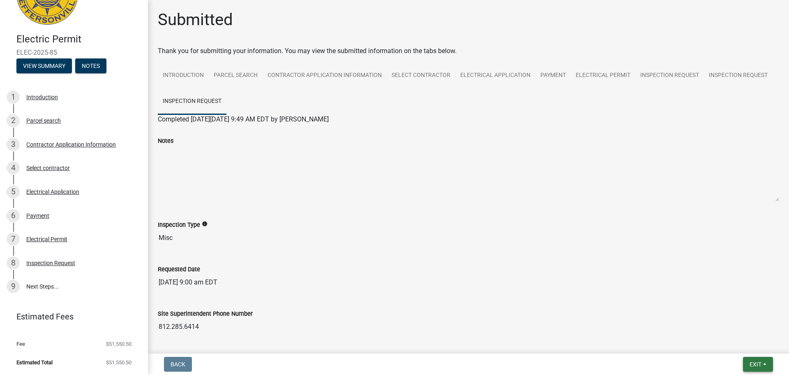
click at [768, 360] on button "Exit" at bounding box center [758, 363] width 30 height 15
click at [382, 236] on input "Misc" at bounding box center [469, 237] width 622 height 16
click at [199, 172] on textarea "Notes" at bounding box center [469, 174] width 622 height 56
click at [179, 164] on textarea "Notes" at bounding box center [469, 174] width 622 height 56
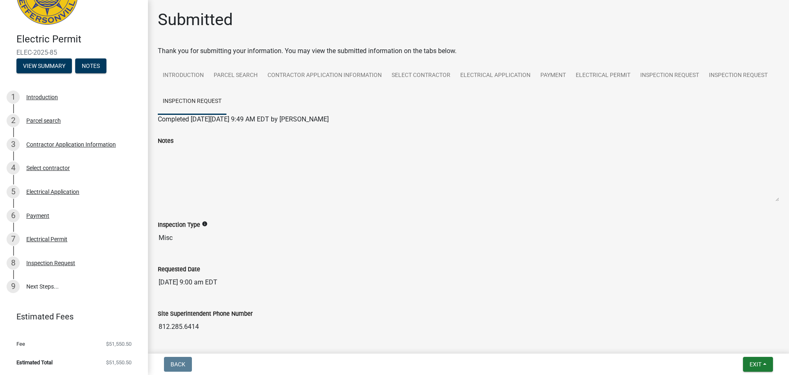
click at [179, 164] on textarea "Notes" at bounding box center [469, 174] width 622 height 56
drag, startPoint x: 179, startPoint y: 164, endPoint x: 495, endPoint y: 188, distance: 316.7
click at [495, 188] on textarea "Notes" at bounding box center [469, 174] width 622 height 56
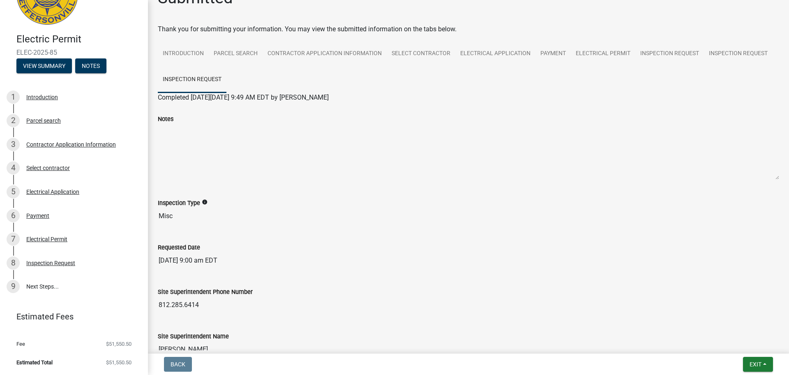
scroll to position [41, 0]
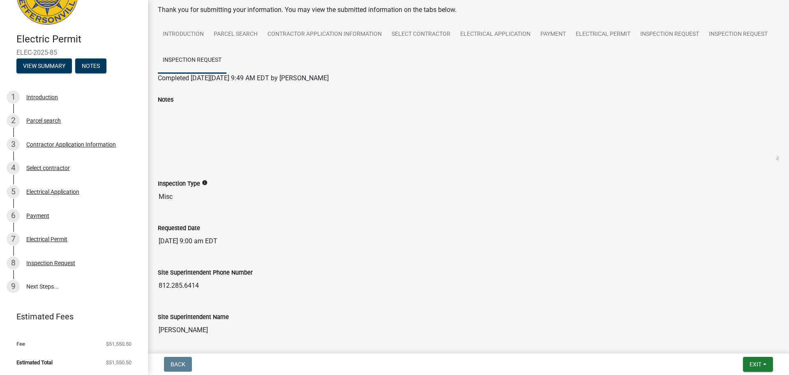
click at [263, 127] on textarea "Notes" at bounding box center [469, 132] width 622 height 56
click at [266, 127] on textarea "Notes" at bounding box center [469, 132] width 622 height 56
drag, startPoint x: 266, startPoint y: 127, endPoint x: 201, endPoint y: 134, distance: 65.8
click at [201, 134] on textarea "Notes" at bounding box center [469, 132] width 622 height 56
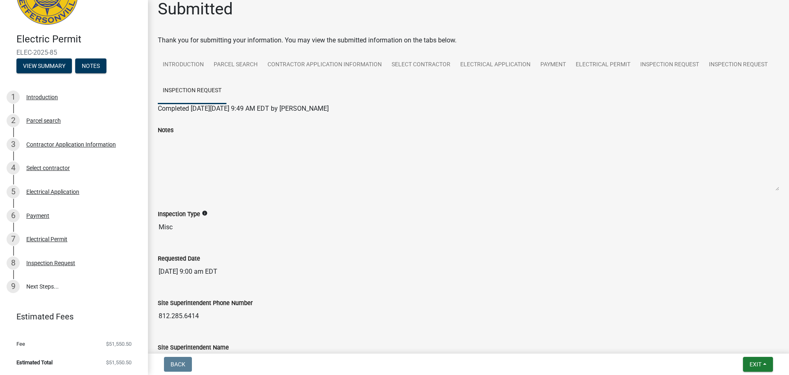
scroll to position [0, 0]
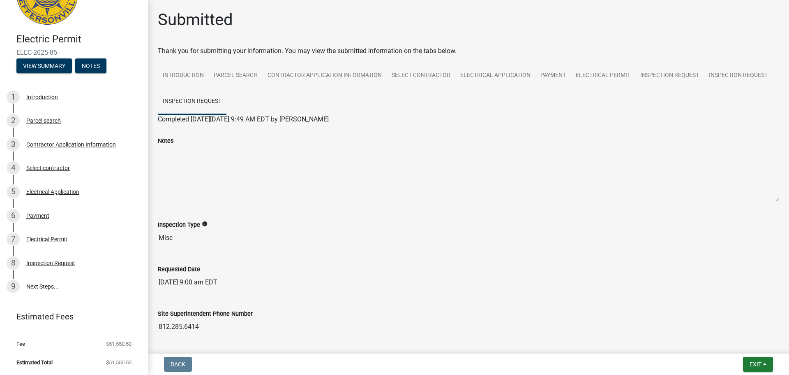
click at [208, 159] on textarea "Notes" at bounding box center [469, 174] width 622 height 56
click at [209, 159] on textarea "Notes" at bounding box center [469, 174] width 622 height 56
click at [210, 159] on textarea "Notes" at bounding box center [469, 174] width 622 height 56
drag, startPoint x: 210, startPoint y: 159, endPoint x: 460, endPoint y: 198, distance: 253.9
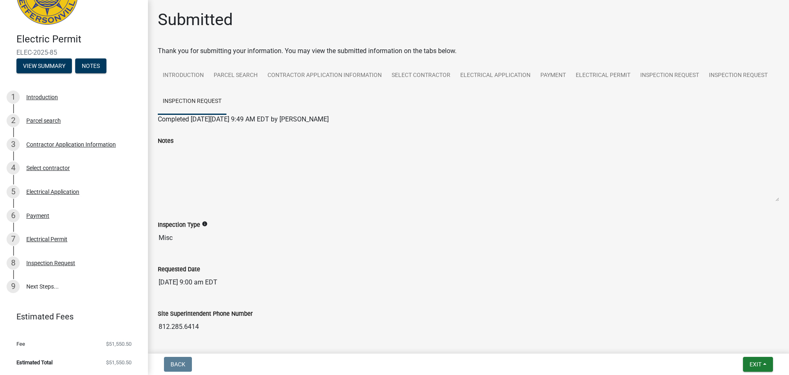
click at [460, 198] on textarea "Notes" at bounding box center [469, 174] width 622 height 56
click at [189, 101] on link "Inspection Request" at bounding box center [192, 101] width 69 height 26
drag, startPoint x: 189, startPoint y: 101, endPoint x: 173, endPoint y: 162, distance: 62.5
click at [173, 162] on textarea "Notes" at bounding box center [469, 174] width 622 height 56
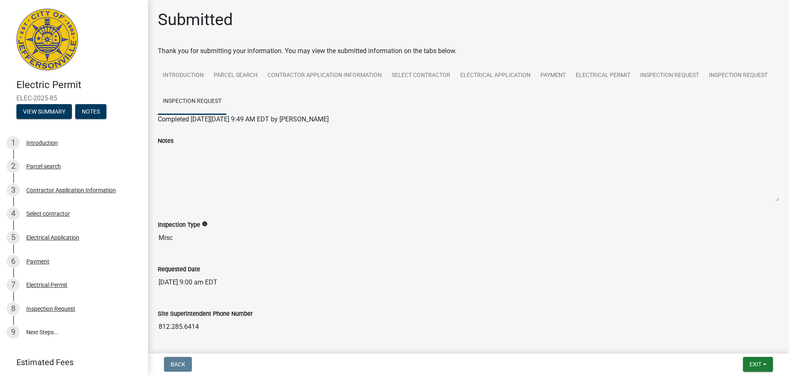
click at [46, 49] on img at bounding box center [47, 40] width 62 height 62
click at [500, 76] on link "Electrical Application" at bounding box center [496, 75] width 80 height 26
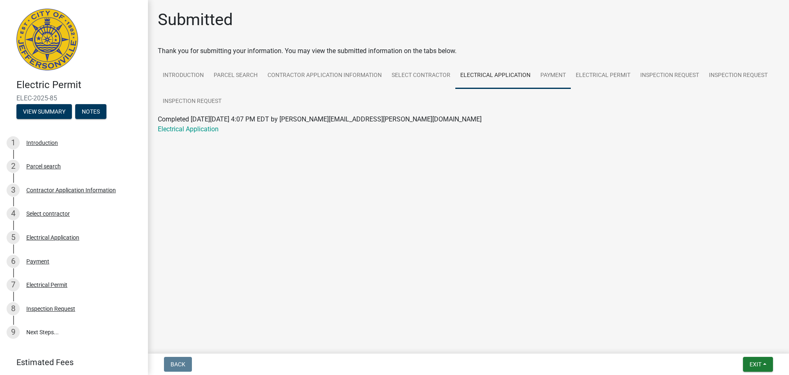
click at [553, 76] on link "Payment" at bounding box center [553, 75] width 35 height 26
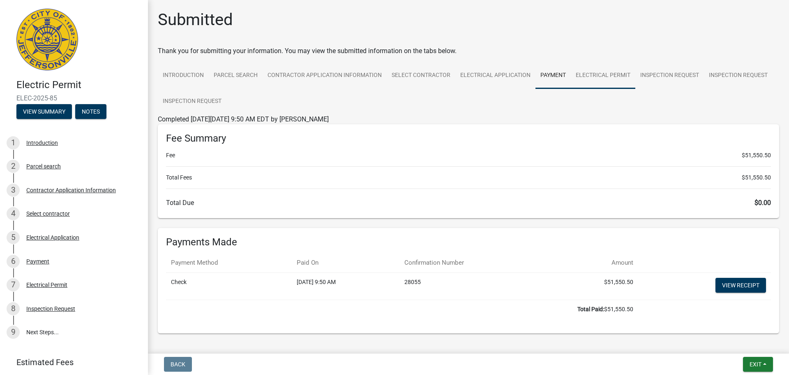
click at [587, 76] on link "Electrical Permit" at bounding box center [603, 75] width 65 height 26
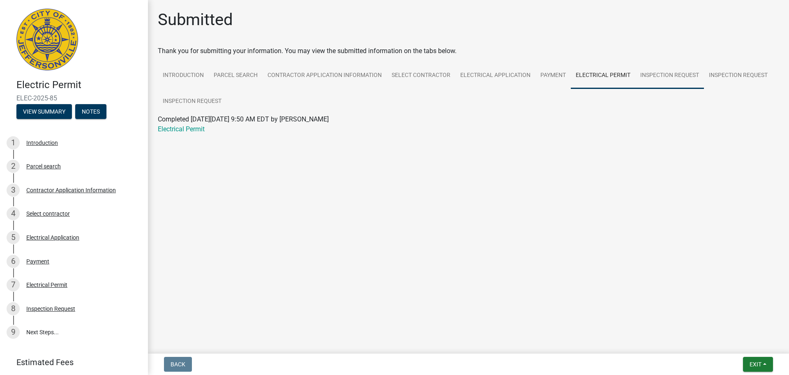
click at [643, 77] on link "Inspection Request" at bounding box center [670, 75] width 69 height 26
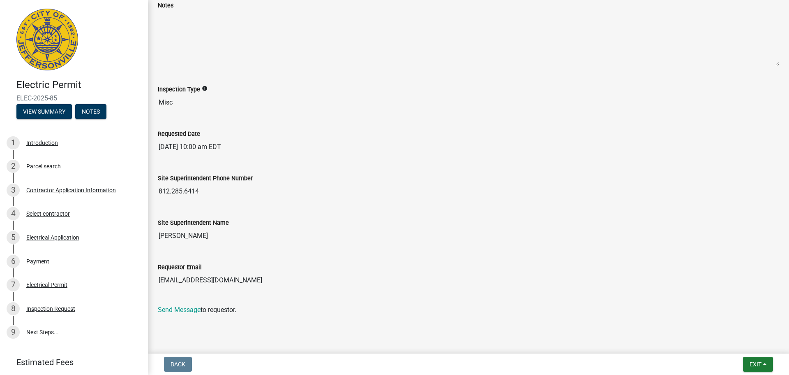
scroll to position [142, 0]
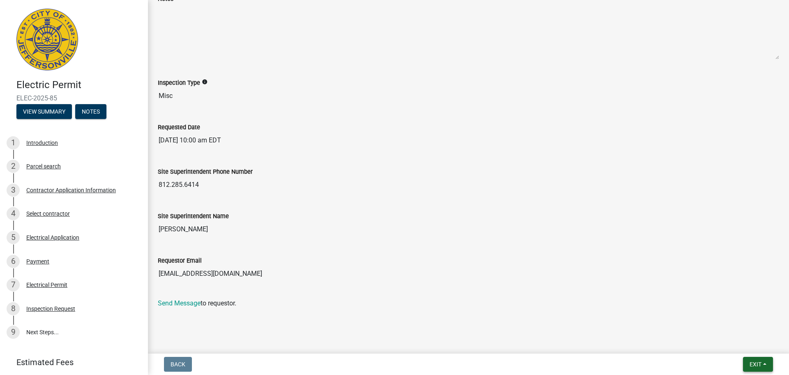
click at [771, 360] on button "Exit" at bounding box center [758, 363] width 30 height 15
click at [728, 326] on button "Save" at bounding box center [741, 323] width 66 height 20
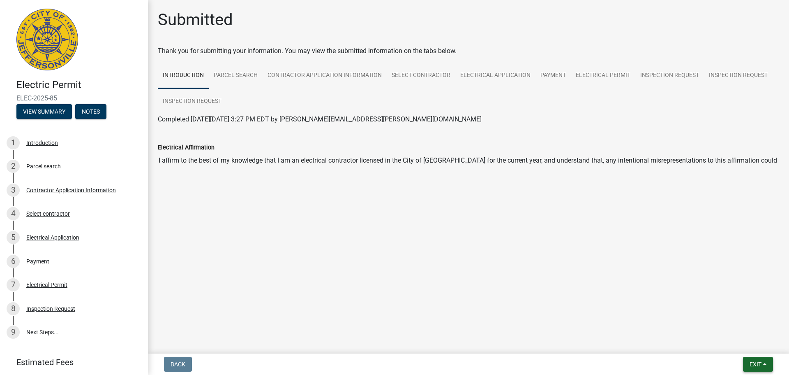
click at [769, 365] on button "Exit" at bounding box center [758, 363] width 30 height 15
click at [692, 282] on main "Submitted Thank you for submitting your information. You may view the submitted…" at bounding box center [468, 175] width 641 height 350
click at [422, 97] on ul "Introduction Parcel search Contractor Application Information Select contractor…" at bounding box center [469, 88] width 622 height 52
click at [191, 74] on link "Introduction" at bounding box center [183, 75] width 51 height 26
click at [189, 100] on link "Inspection Request" at bounding box center [192, 101] width 69 height 26
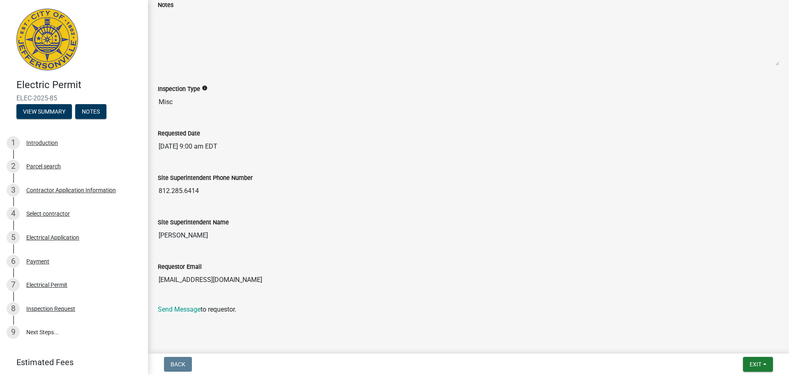
scroll to position [142, 0]
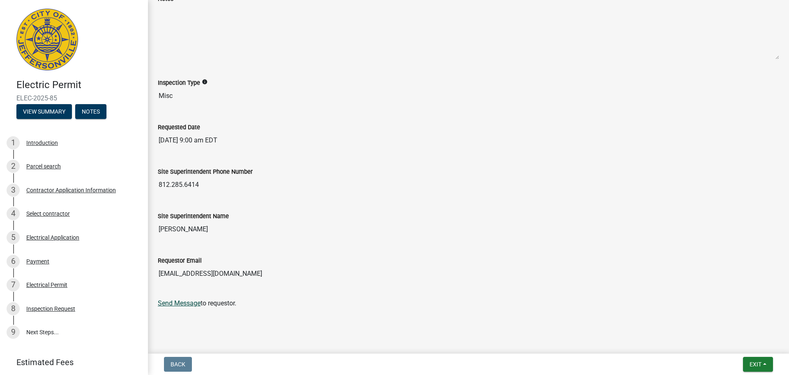
click at [193, 304] on link "Send Message" at bounding box center [179, 303] width 43 height 8
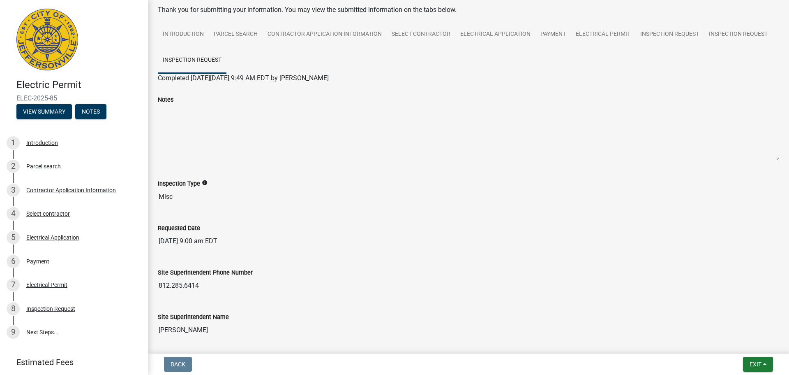
scroll to position [0, 0]
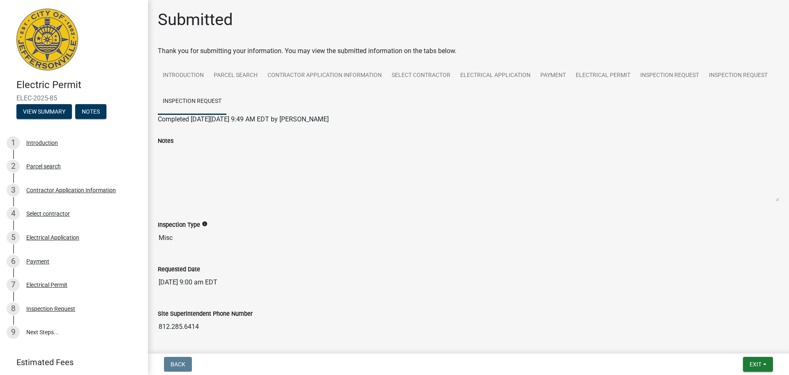
click at [52, 42] on img at bounding box center [47, 40] width 62 height 62
click at [40, 164] on div "Parcel search" at bounding box center [43, 166] width 35 height 6
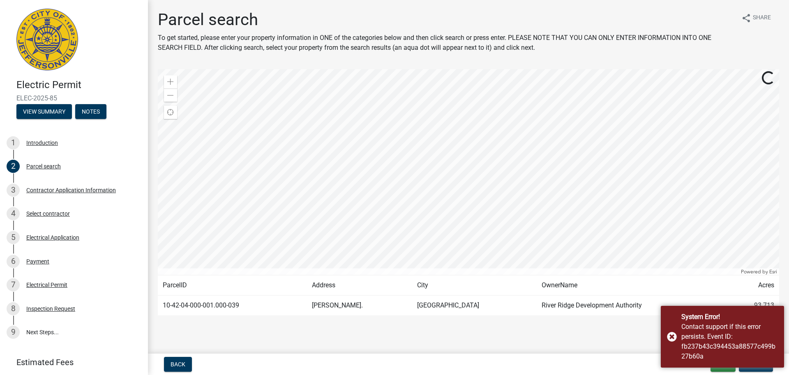
click at [605, 341] on main "Parcel search To get started, please enter your property information in ONE of …" at bounding box center [468, 175] width 641 height 350
click at [672, 334] on div "System Error! Contact support if this error persists. Event ID: fb237b43c394453…" at bounding box center [722, 336] width 123 height 62
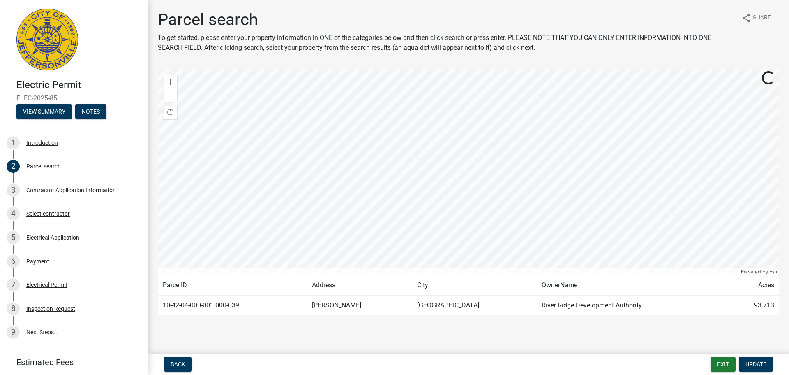
click at [606, 309] on td "River Ridge Development Authority" at bounding box center [632, 305] width 191 height 20
click at [223, 299] on td "10-42-04-000-001.000-039" at bounding box center [232, 305] width 149 height 20
click at [764, 303] on td "93.713" at bounding box center [754, 305] width 52 height 20
click at [101, 192] on div "Contractor Application Information" at bounding box center [71, 190] width 90 height 6
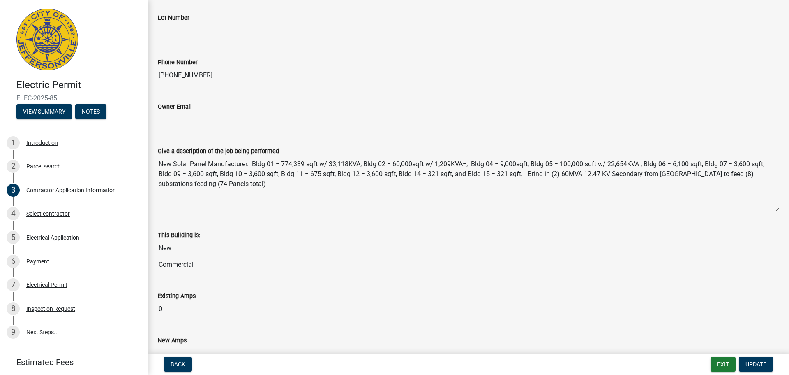
scroll to position [288, 0]
click at [60, 213] on div "Select contractor" at bounding box center [48, 214] width 44 height 6
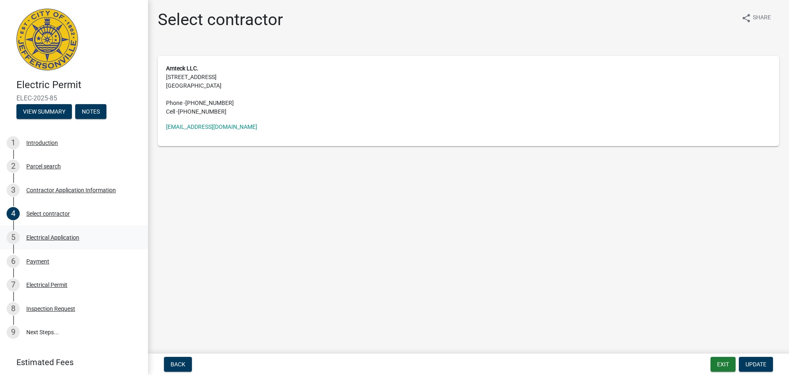
click at [58, 239] on div "Electrical Application" at bounding box center [52, 237] width 53 height 6
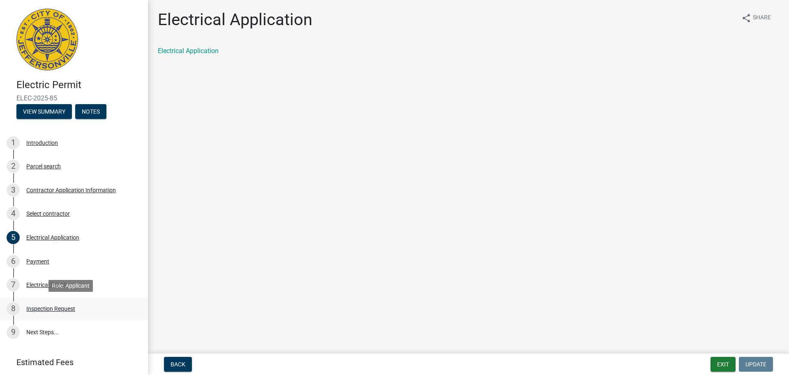
click at [65, 310] on div "Inspection Request" at bounding box center [50, 308] width 49 height 6
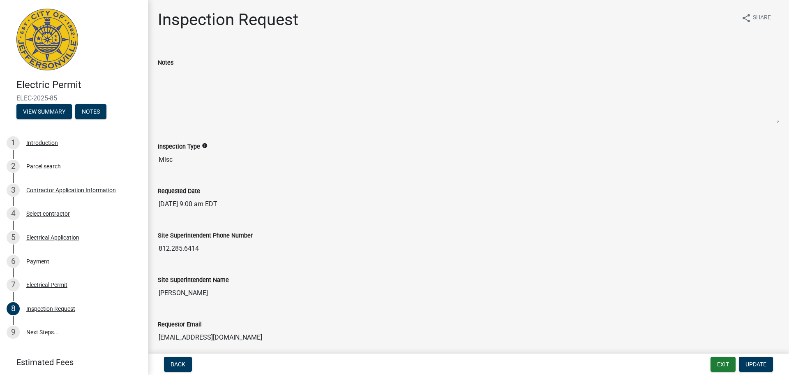
click at [71, 36] on img at bounding box center [47, 40] width 62 height 62
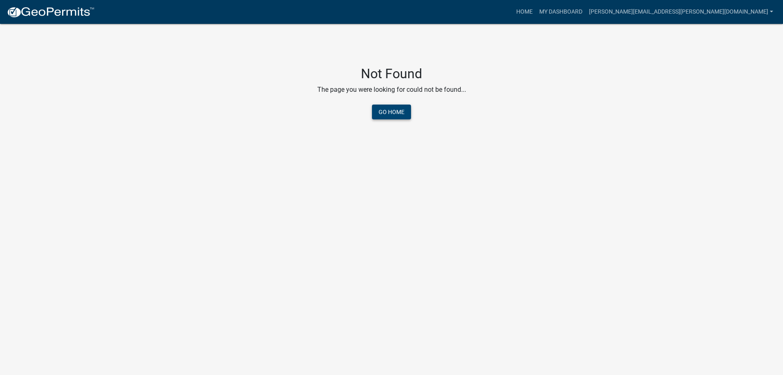
click at [393, 111] on link "Go Home" at bounding box center [391, 111] width 39 height 15
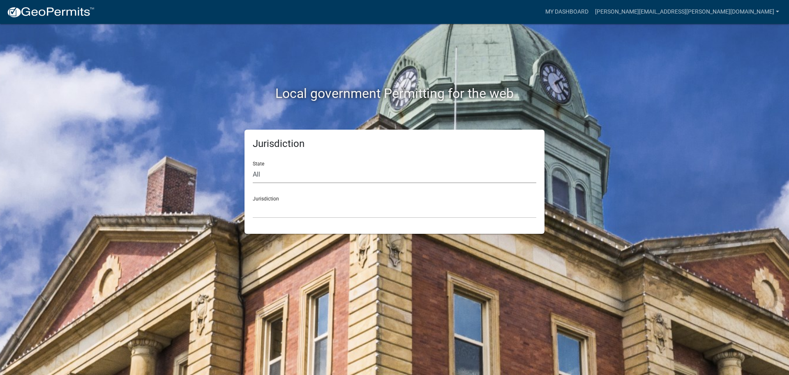
click at [285, 176] on select "All [US_STATE] [US_STATE] [US_STATE] [US_STATE] [US_STATE] [US_STATE] [US_STATE…" at bounding box center [395, 174] width 284 height 17
select select "[US_STATE]"
click at [253, 166] on select "All [US_STATE] [US_STATE] [US_STATE] [US_STATE] [US_STATE] [US_STATE] [US_STATE…" at bounding box center [395, 174] width 284 height 17
click at [296, 201] on select "City of [GEOGRAPHIC_DATA], [US_STATE] City of [GEOGRAPHIC_DATA], [US_STATE] Cit…" at bounding box center [395, 209] width 284 height 17
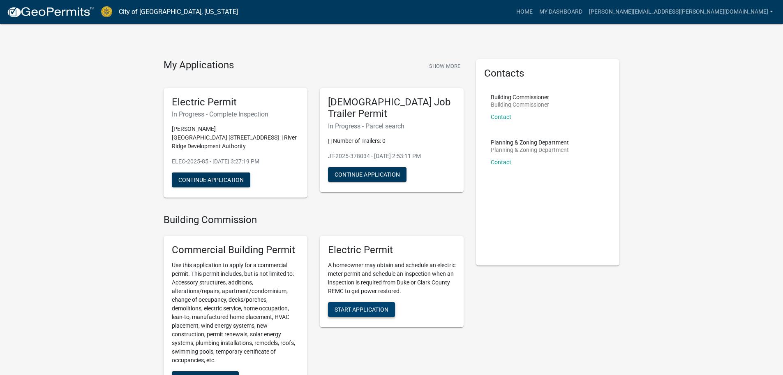
click at [375, 306] on span "Start Application" at bounding box center [362, 309] width 54 height 7
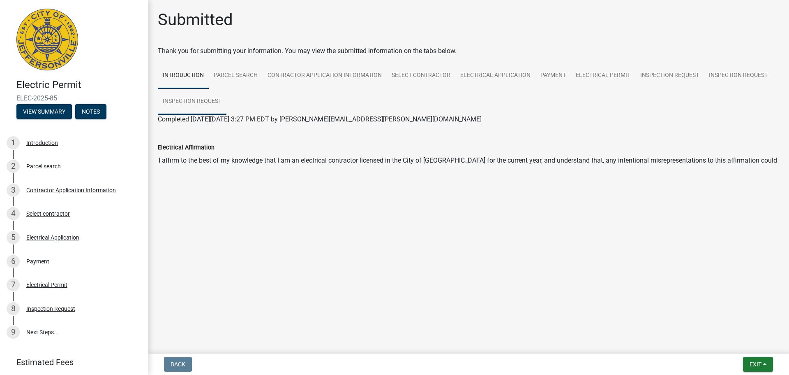
click at [180, 105] on link "Inspection Request" at bounding box center [192, 101] width 69 height 26
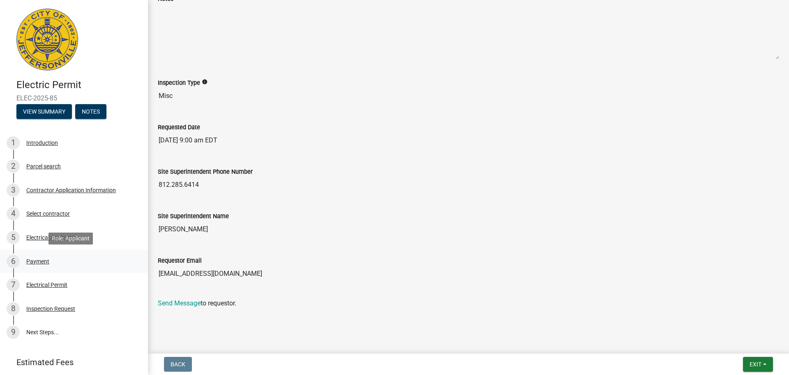
scroll to position [46, 0]
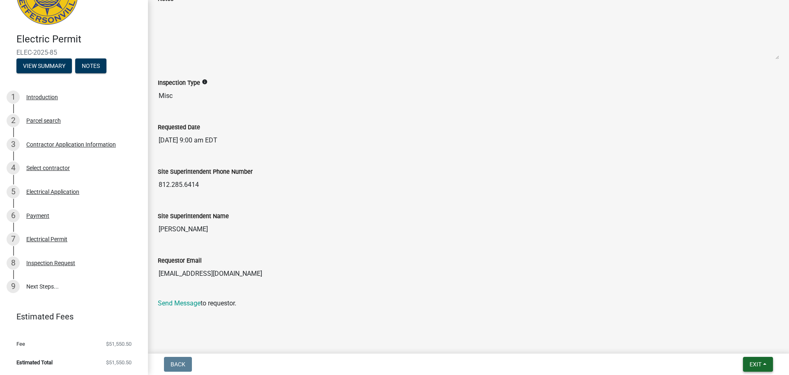
click at [762, 361] on span "Exit" at bounding box center [756, 364] width 12 height 7
click at [597, 236] on input "Harold Satterly" at bounding box center [469, 229] width 622 height 16
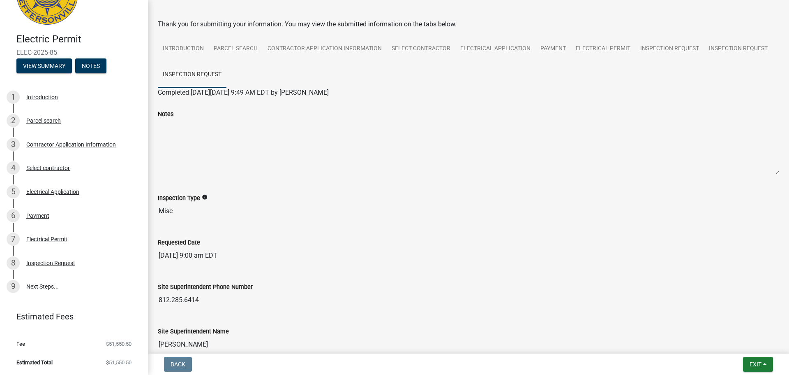
scroll to position [41, 0]
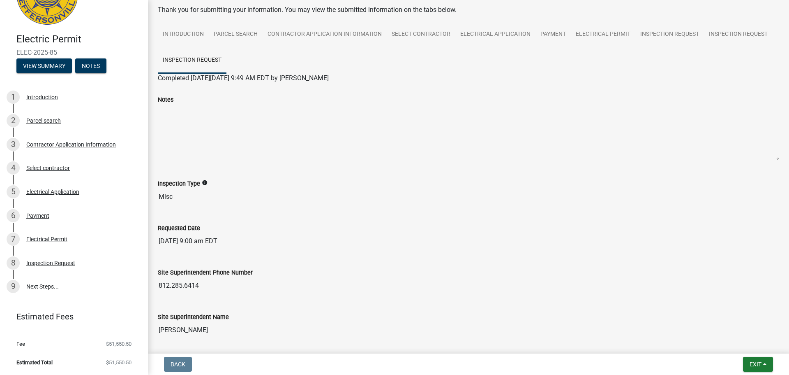
click at [226, 153] on textarea "Notes" at bounding box center [469, 132] width 622 height 56
drag, startPoint x: 226, startPoint y: 153, endPoint x: 224, endPoint y: 170, distance: 16.6
drag, startPoint x: 224, startPoint y: 170, endPoint x: 213, endPoint y: 130, distance: 41.0
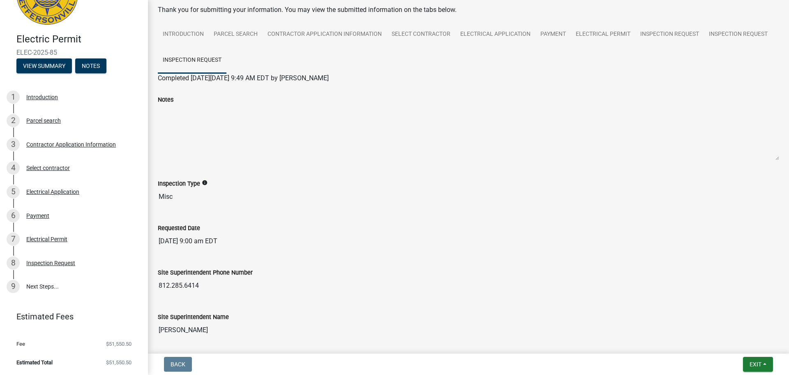
click at [213, 130] on textarea "Notes" at bounding box center [469, 132] width 622 height 56
click at [214, 130] on textarea "Notes" at bounding box center [469, 132] width 622 height 56
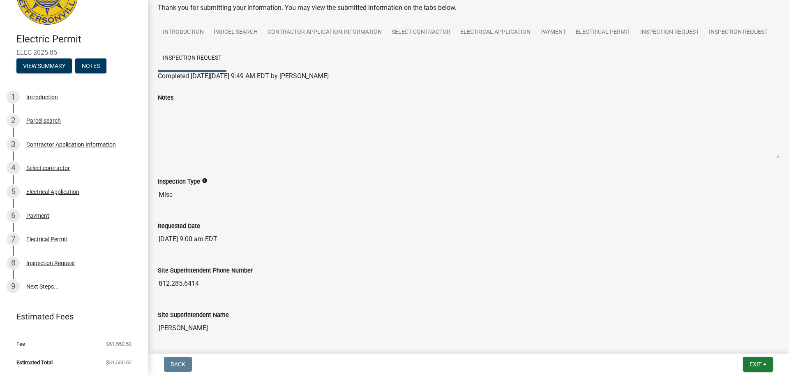
scroll to position [0, 0]
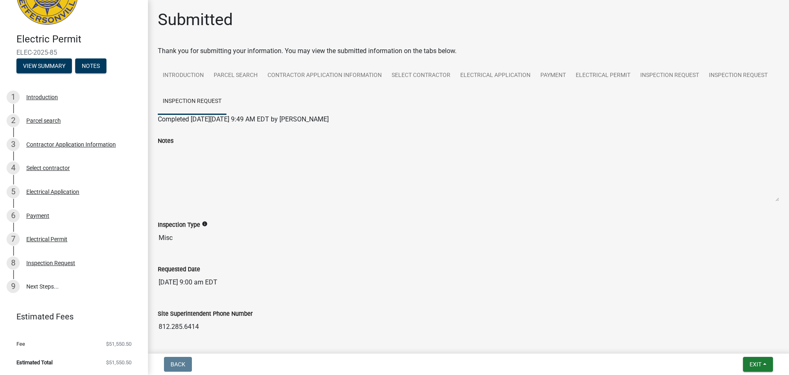
click at [275, 159] on textarea "Notes" at bounding box center [469, 174] width 622 height 56
click at [659, 74] on link "Inspection Request" at bounding box center [670, 75] width 69 height 26
click at [608, 79] on link "Electrical Permit" at bounding box center [603, 75] width 65 height 26
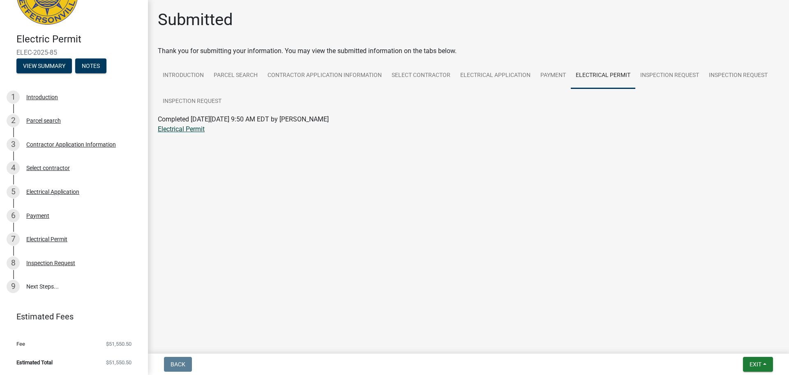
click at [196, 129] on link "Electrical Permit" at bounding box center [181, 129] width 47 height 8
click at [48, 66] on button "View Summary" at bounding box center [44, 65] width 56 height 15
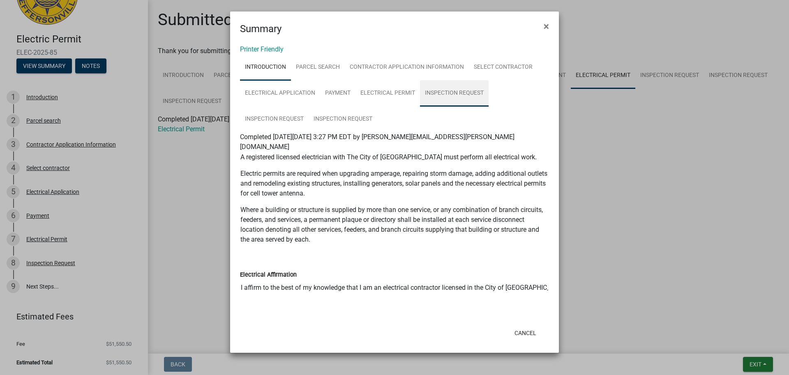
click at [436, 98] on link "Inspection Request" at bounding box center [454, 93] width 69 height 26
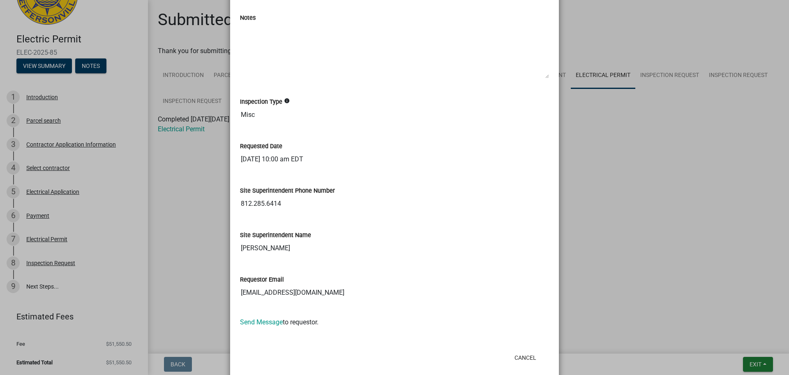
scroll to position [155, 0]
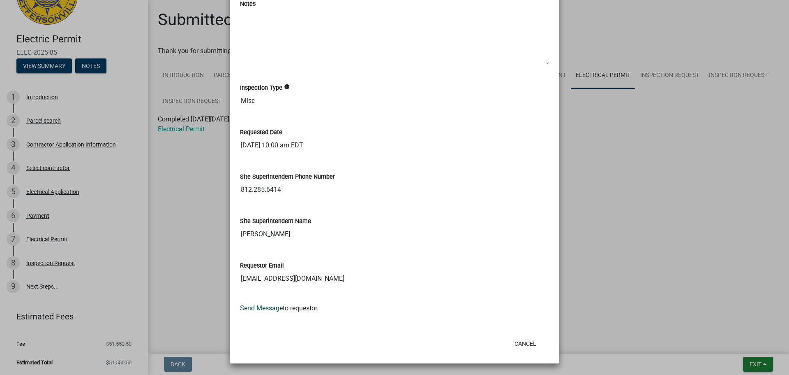
click at [268, 305] on link "Send Message" at bounding box center [261, 308] width 43 height 8
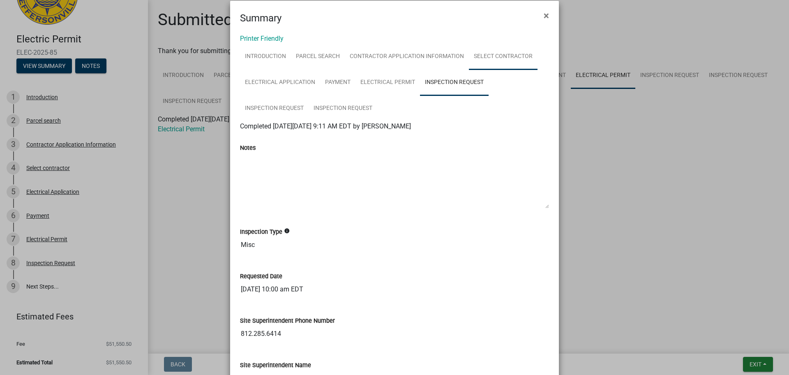
scroll to position [0, 0]
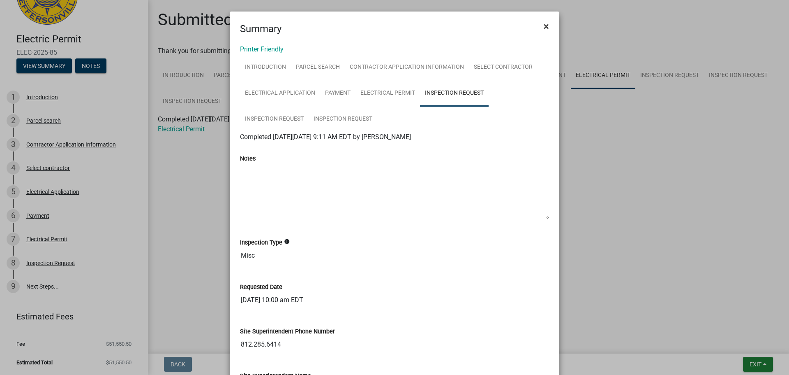
click at [539, 30] on button "×" at bounding box center [546, 26] width 19 height 23
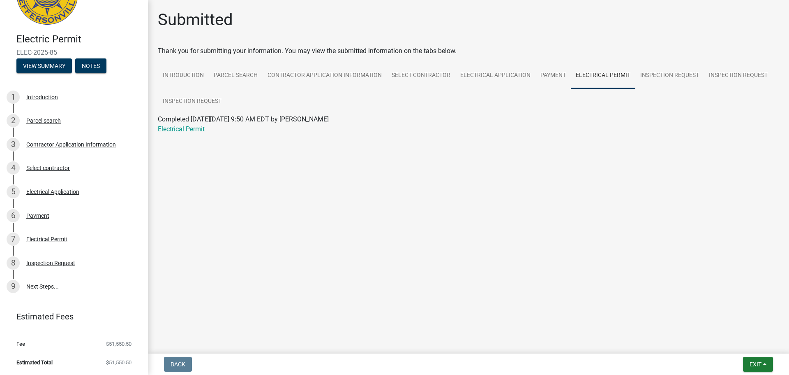
click at [50, 34] on h4 "Electric Permit" at bounding box center [78, 39] width 125 height 12
click at [39, 56] on span "ELEC-2025-85" at bounding box center [73, 53] width 115 height 8
click at [45, 67] on button "View Summary" at bounding box center [44, 65] width 56 height 15
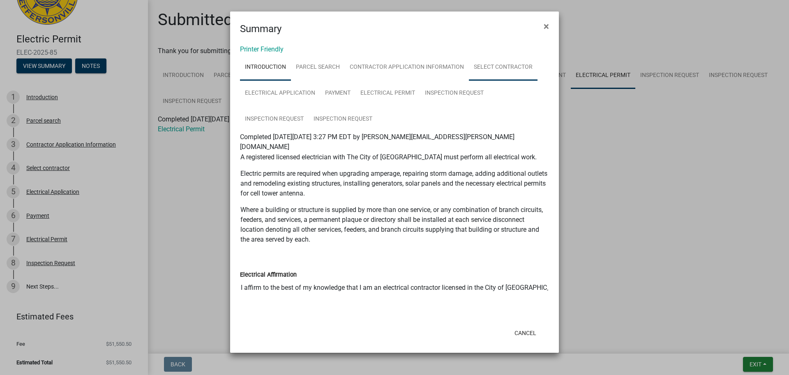
click at [504, 65] on link "Select contractor" at bounding box center [503, 67] width 69 height 26
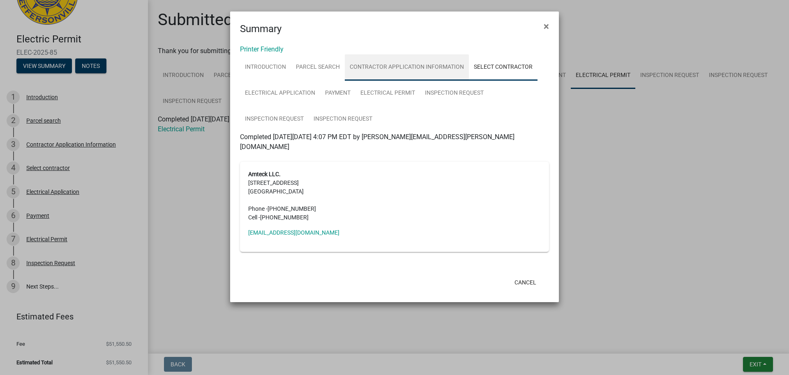
click at [449, 67] on link "Contractor Application Information" at bounding box center [407, 67] width 124 height 26
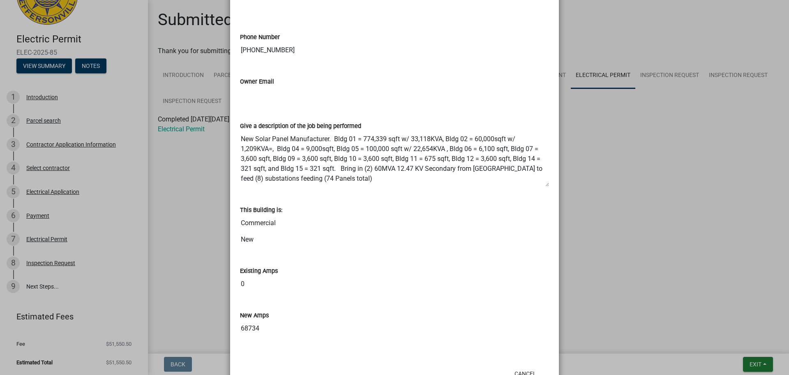
scroll to position [438, 0]
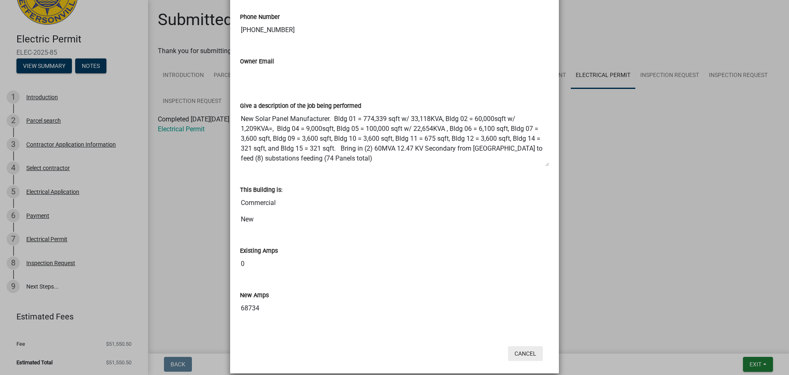
click at [515, 346] on button "Cancel" at bounding box center [525, 353] width 35 height 15
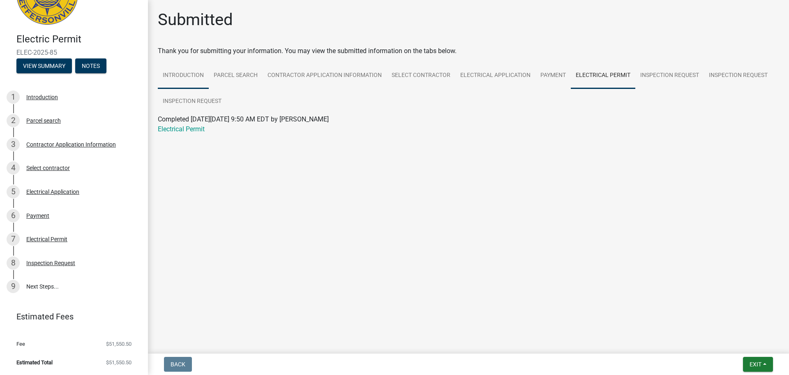
click at [180, 77] on link "Introduction" at bounding box center [183, 75] width 51 height 26
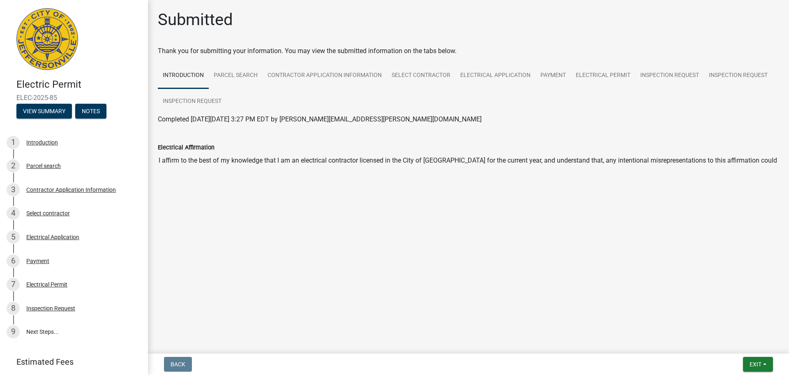
scroll to position [0, 0]
click at [52, 48] on img at bounding box center [47, 40] width 62 height 62
click at [49, 166] on div "Parcel search" at bounding box center [43, 166] width 35 height 6
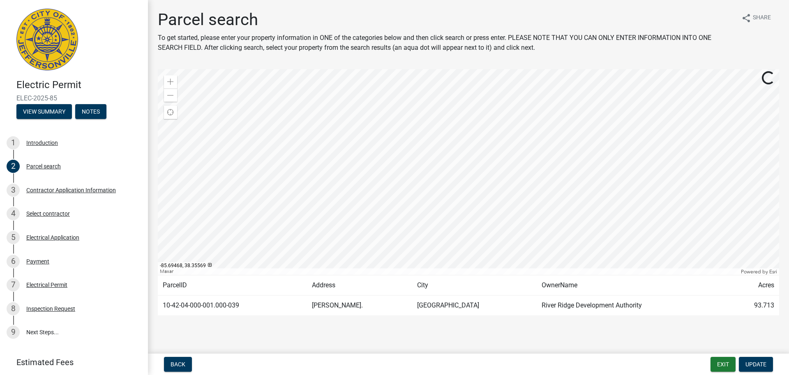
click at [211, 304] on td "10-42-04-000-001.000-039" at bounding box center [232, 305] width 149 height 20
click at [769, 368] on button "Update" at bounding box center [756, 363] width 34 height 15
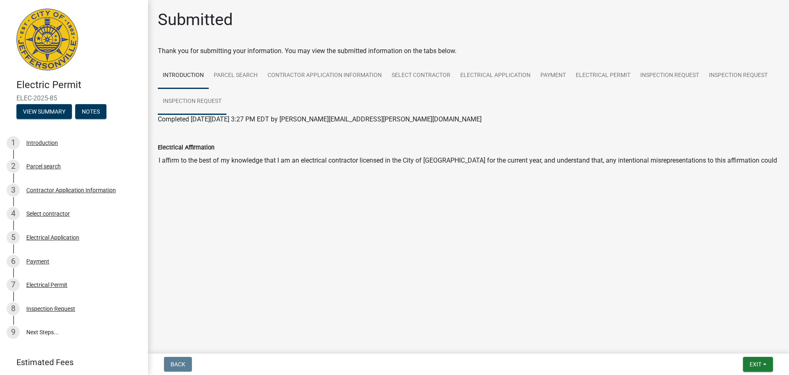
click at [195, 105] on link "Inspection Request" at bounding box center [192, 101] width 69 height 26
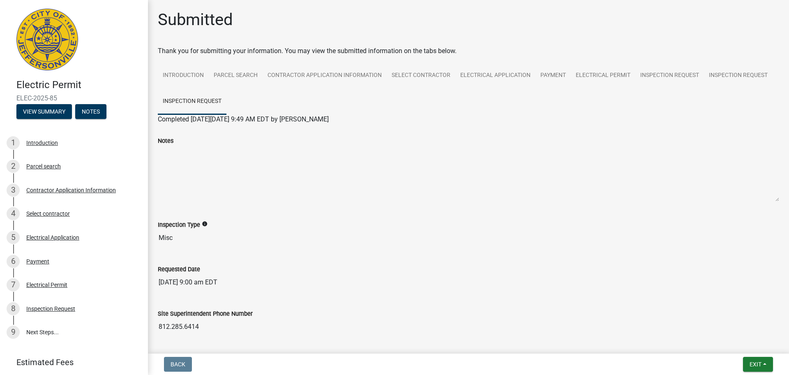
click at [172, 144] on div "Notes" at bounding box center [469, 141] width 622 height 10
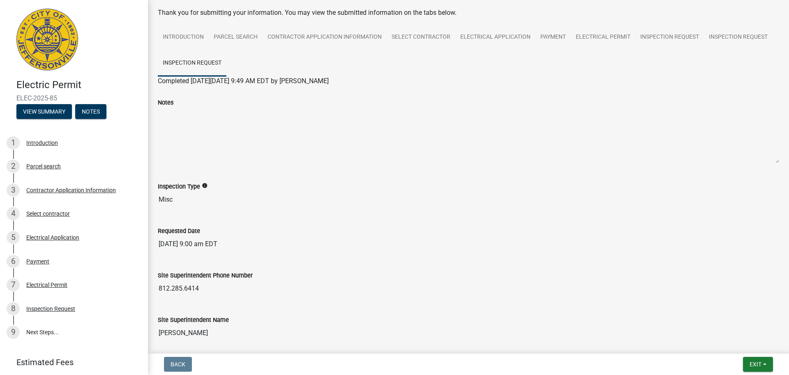
scroll to position [41, 0]
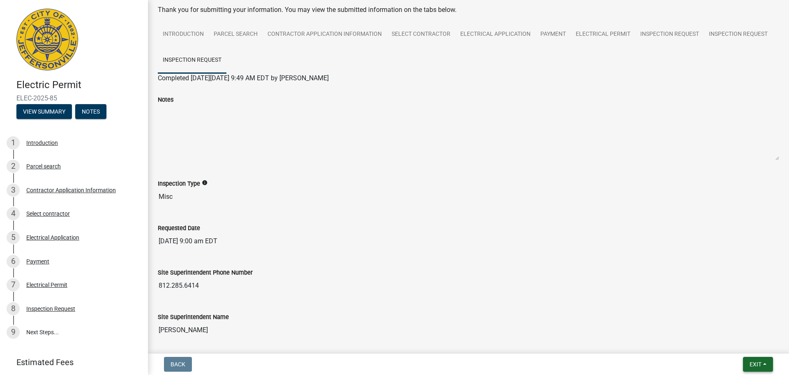
click at [767, 362] on button "Exit" at bounding box center [758, 363] width 30 height 15
click at [396, 240] on input "October 21st 2025, 9:00 am EDT" at bounding box center [469, 241] width 622 height 16
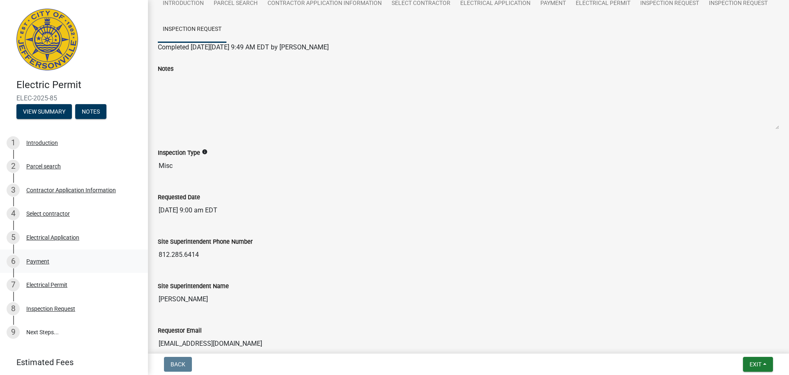
scroll to position [60, 0]
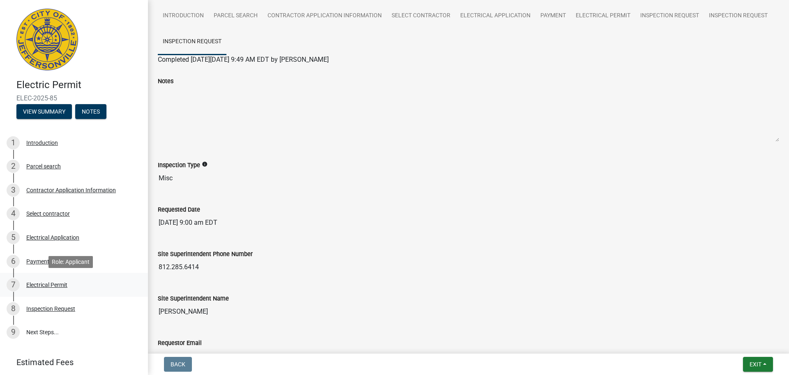
click at [54, 284] on div "Electrical Permit" at bounding box center [46, 285] width 41 height 6
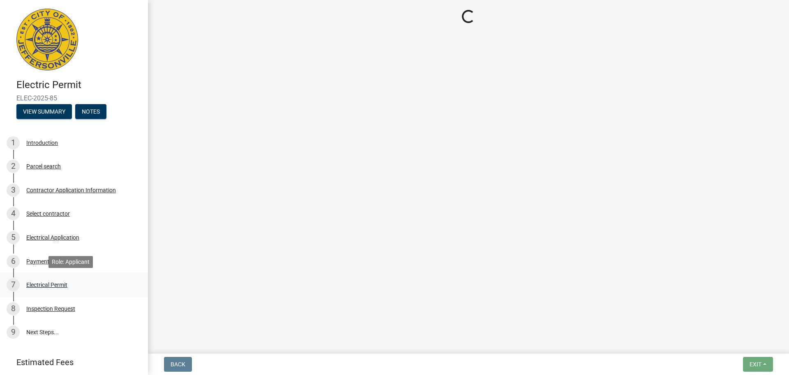
scroll to position [0, 0]
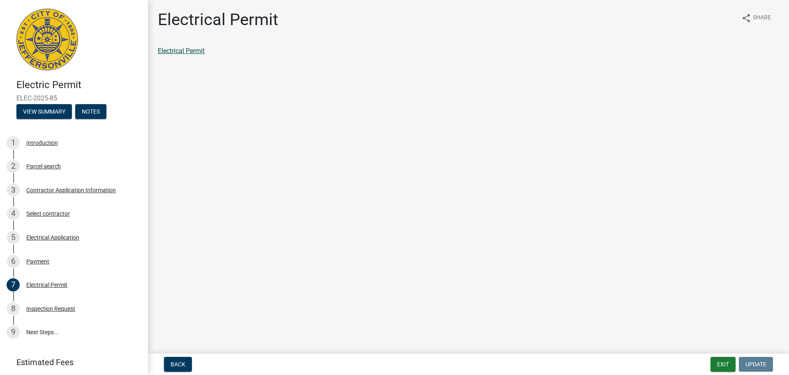
click at [177, 47] on link "Electrical Permit" at bounding box center [181, 51] width 47 height 8
